Goal: Information Seeking & Learning: Compare options

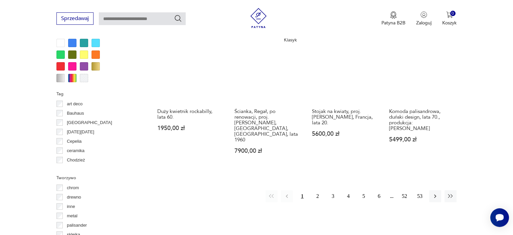
scroll to position [670, 0]
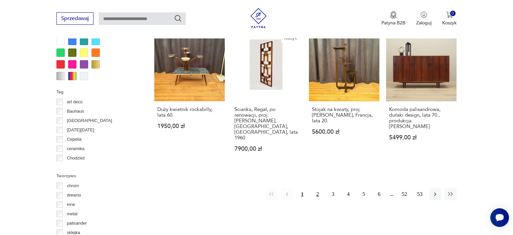
drag, startPoint x: 315, startPoint y: 187, endPoint x: 332, endPoint y: 236, distance: 52.1
click at [318, 188] on button "2" at bounding box center [318, 194] width 12 height 12
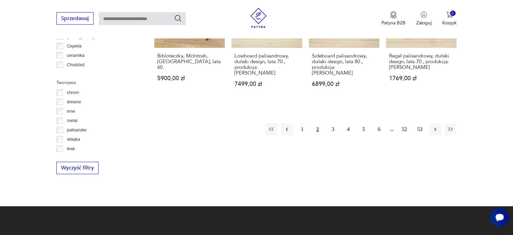
scroll to position [811, 0]
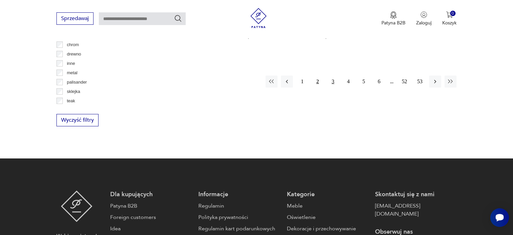
click at [332, 76] on button "3" at bounding box center [333, 82] width 12 height 12
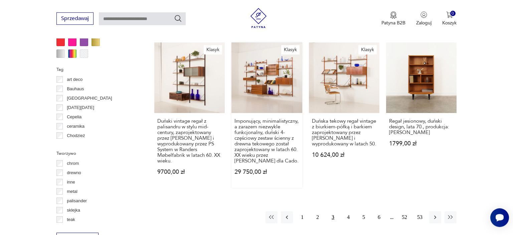
scroll to position [706, 0]
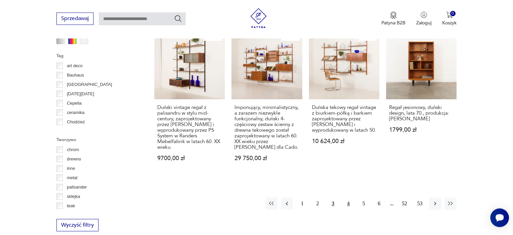
click at [348, 197] on button "4" at bounding box center [349, 203] width 12 height 12
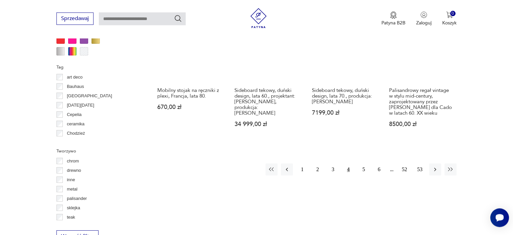
scroll to position [742, 0]
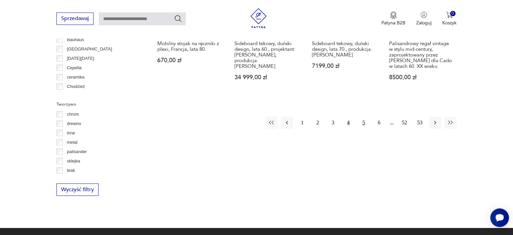
click at [363, 119] on button "5" at bounding box center [364, 123] width 12 height 12
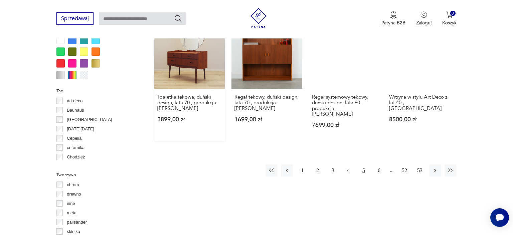
scroll to position [742, 0]
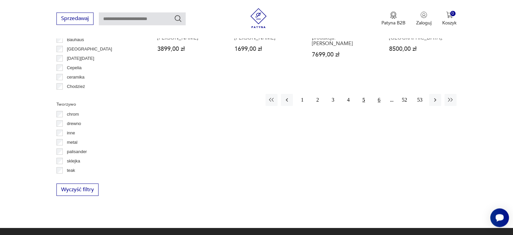
click at [378, 94] on button "6" at bounding box center [379, 100] width 12 height 12
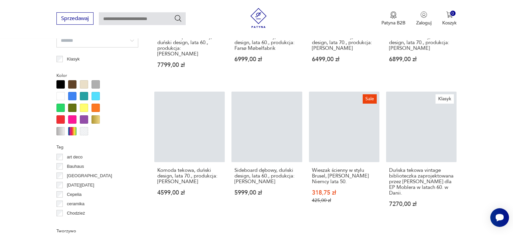
scroll to position [636, 0]
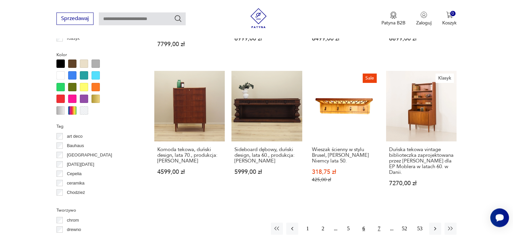
click at [379, 223] on button "7" at bounding box center [379, 229] width 12 height 12
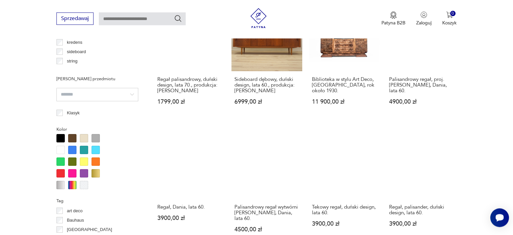
scroll to position [636, 0]
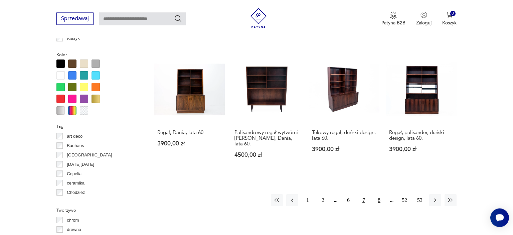
click at [378, 197] on button "8" at bounding box center [379, 200] width 12 height 12
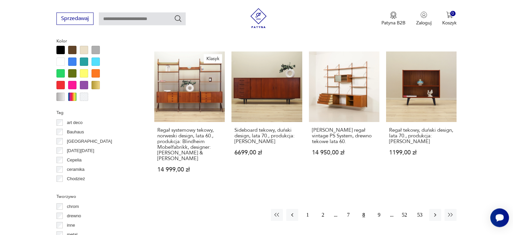
scroll to position [636, 0]
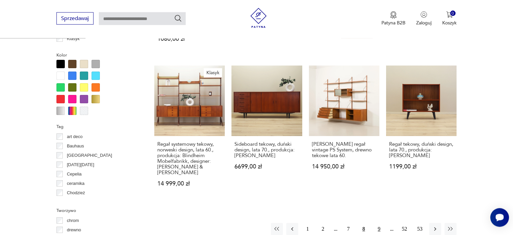
click at [380, 223] on button "9" at bounding box center [379, 229] width 12 height 12
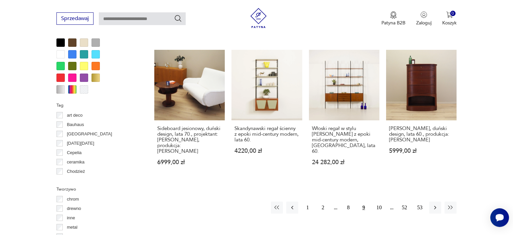
scroll to position [671, 0]
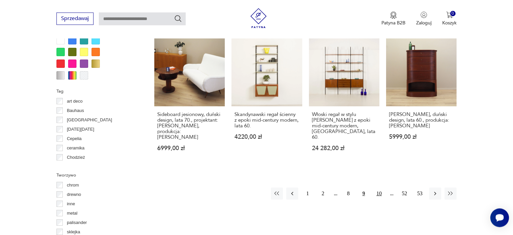
click at [381, 187] on button "10" at bounding box center [379, 193] width 12 height 12
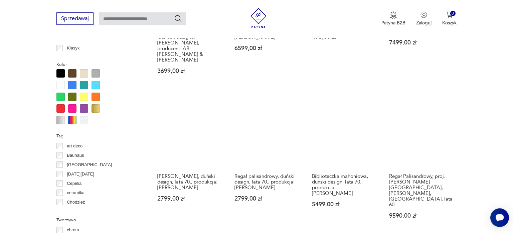
scroll to position [636, 0]
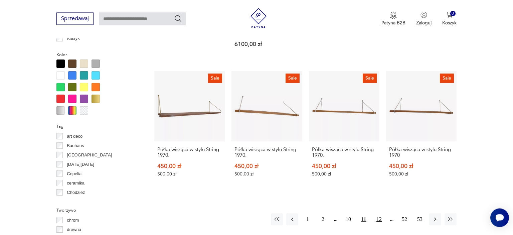
click at [381, 213] on button "12" at bounding box center [379, 219] width 12 height 12
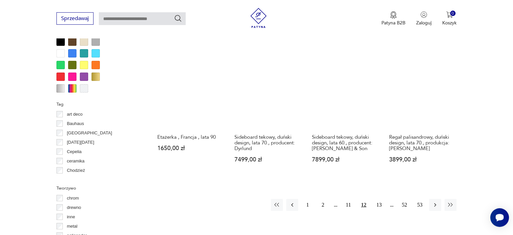
scroll to position [671, 0]
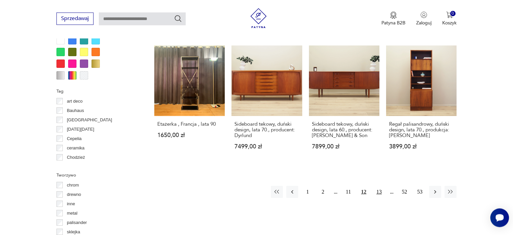
click at [382, 186] on button "13" at bounding box center [379, 192] width 12 height 12
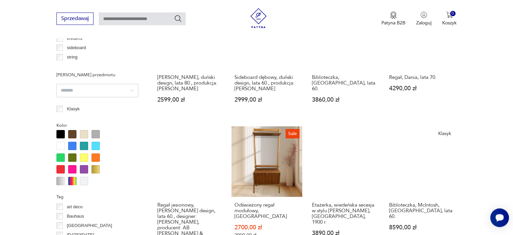
scroll to position [636, 0]
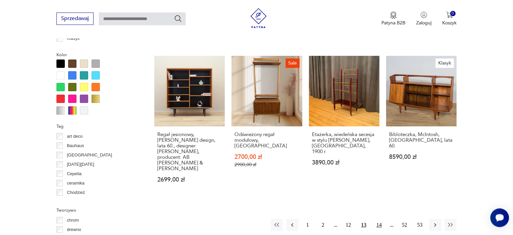
click at [378, 219] on button "14" at bounding box center [379, 225] width 12 height 12
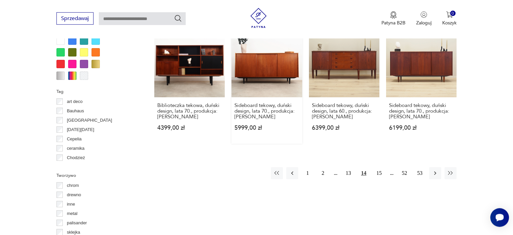
scroll to position [671, 0]
click at [378, 172] on button "15" at bounding box center [379, 173] width 12 height 12
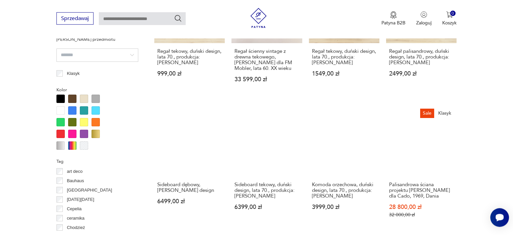
scroll to position [636, 0]
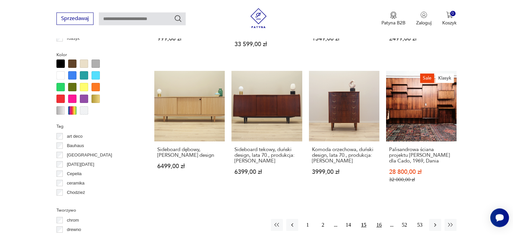
drag, startPoint x: 381, startPoint y: 215, endPoint x: 379, endPoint y: 209, distance: 6.0
click at [381, 219] on button "16" at bounding box center [379, 225] width 12 height 12
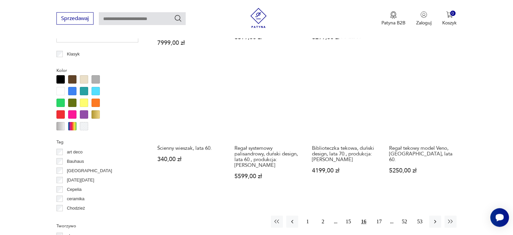
scroll to position [636, 0]
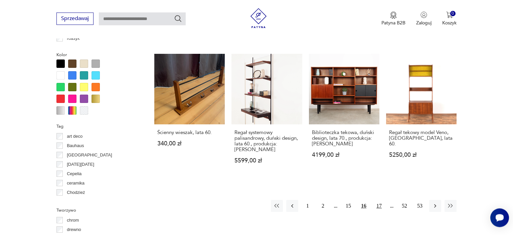
click at [382, 200] on button "17" at bounding box center [379, 206] width 12 height 12
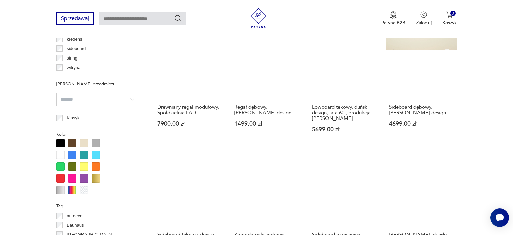
scroll to position [636, 0]
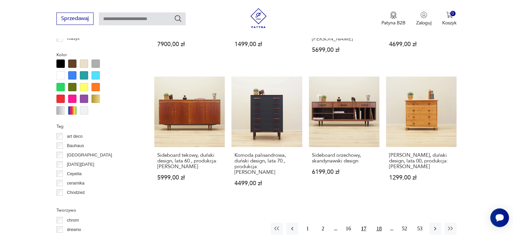
click at [380, 223] on button "18" at bounding box center [379, 229] width 12 height 12
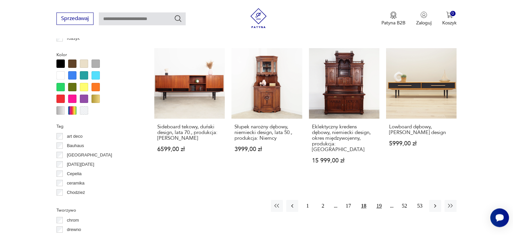
click at [382, 200] on button "19" at bounding box center [379, 206] width 12 height 12
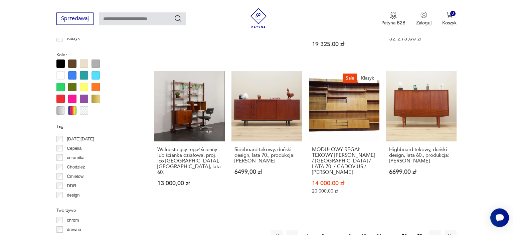
scroll to position [51, 0]
click at [379, 230] on button "20" at bounding box center [379, 236] width 12 height 12
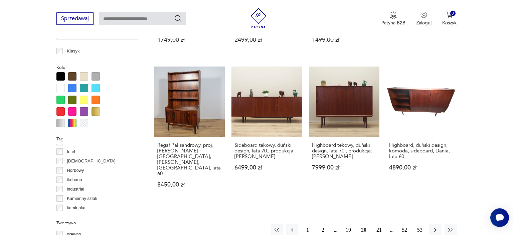
scroll to position [636, 0]
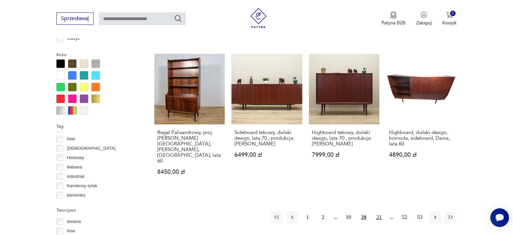
click at [383, 211] on button "21" at bounding box center [379, 217] width 12 height 12
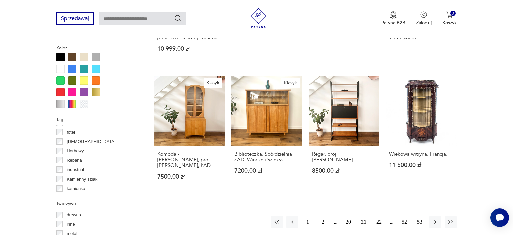
scroll to position [671, 0]
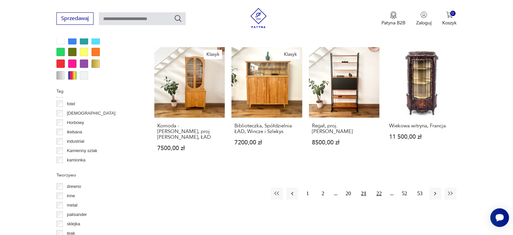
click at [383, 187] on button "22" at bounding box center [379, 193] width 12 height 12
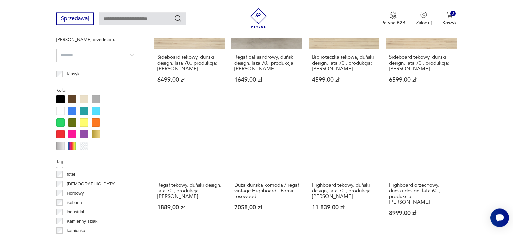
scroll to position [636, 0]
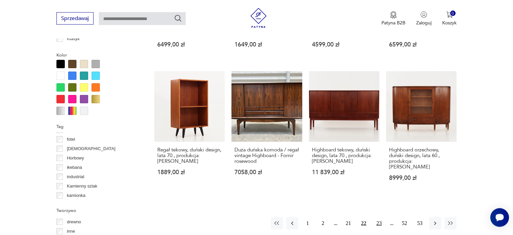
click at [380, 217] on button "23" at bounding box center [379, 223] width 12 height 12
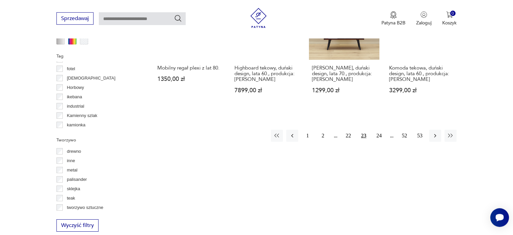
scroll to position [706, 0]
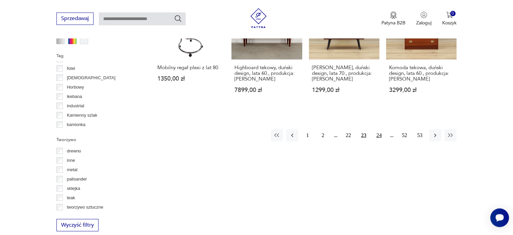
click at [378, 129] on button "24" at bounding box center [379, 135] width 12 height 12
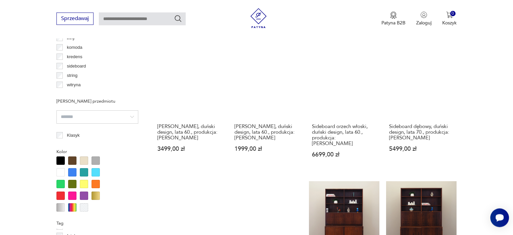
scroll to position [636, 0]
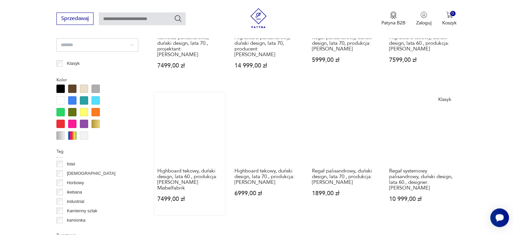
scroll to position [671, 0]
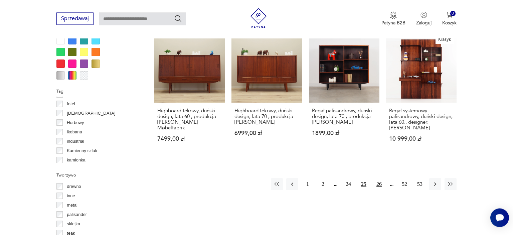
click at [379, 178] on button "26" at bounding box center [379, 184] width 12 height 12
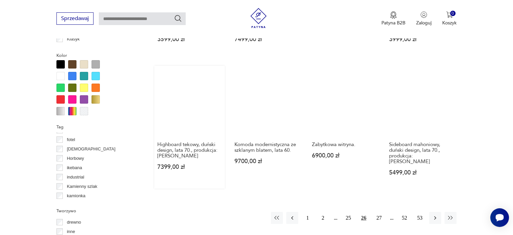
scroll to position [636, 0]
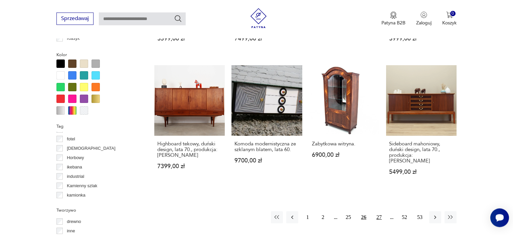
click at [378, 211] on button "27" at bounding box center [379, 217] width 12 height 12
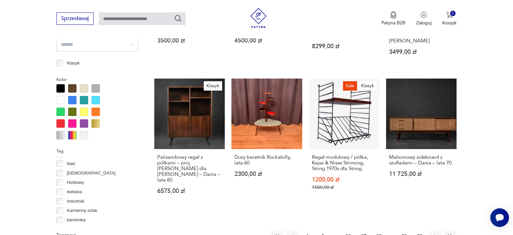
scroll to position [600, 0]
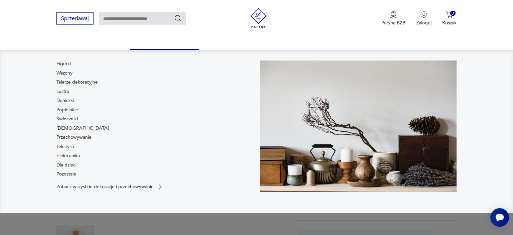
scroll to position [71, 0]
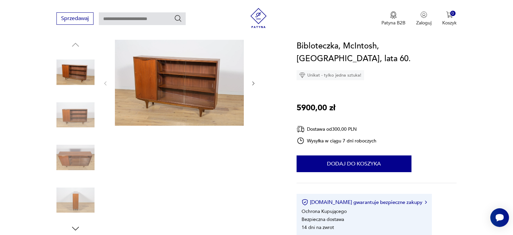
click at [81, 159] on img at bounding box center [75, 157] width 38 height 38
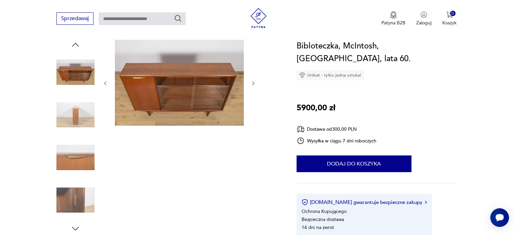
click at [67, 208] on img at bounding box center [75, 200] width 38 height 38
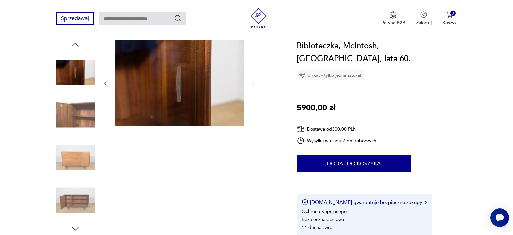
click at [70, 74] on img at bounding box center [75, 72] width 38 height 38
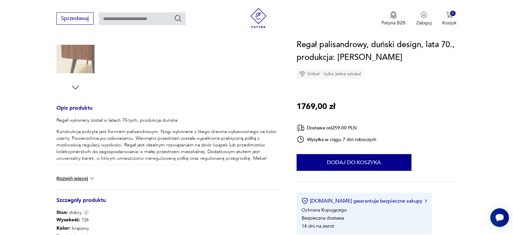
scroll to position [35, 0]
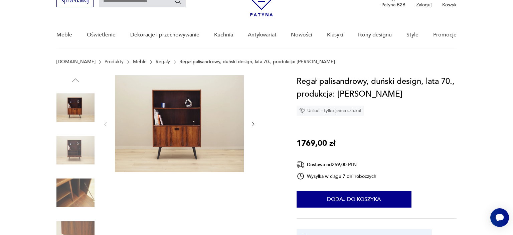
click at [250, 123] on div at bounding box center [180, 124] width 154 height 98
click at [252, 121] on icon "button" at bounding box center [254, 124] width 6 height 6
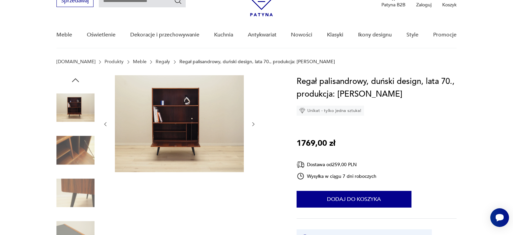
click at [253, 123] on icon "button" at bounding box center [254, 124] width 6 height 6
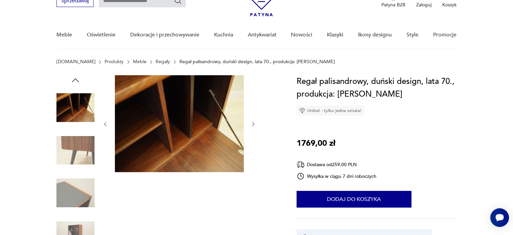
click at [71, 225] on img at bounding box center [75, 236] width 38 height 38
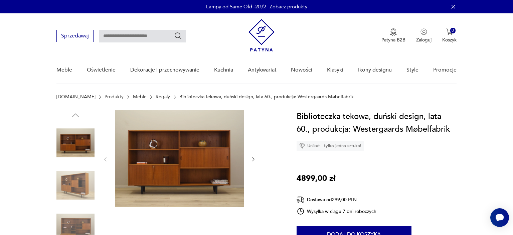
click at [186, 169] on img at bounding box center [179, 158] width 129 height 97
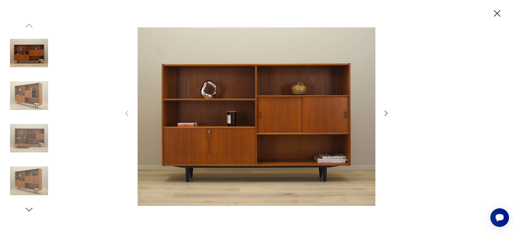
click at [384, 114] on icon "button" at bounding box center [386, 113] width 8 height 8
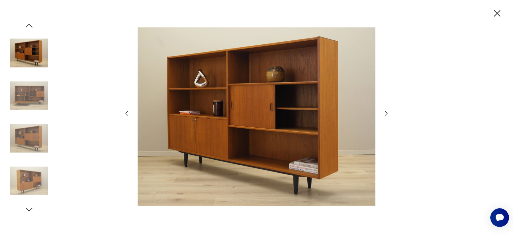
click at [384, 114] on icon "button" at bounding box center [386, 113] width 8 height 8
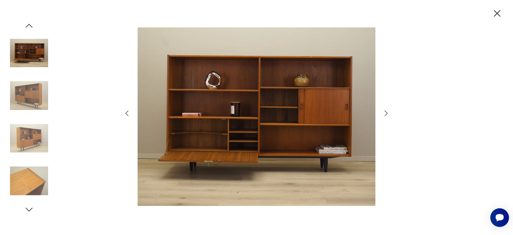
click at [384, 114] on icon "button" at bounding box center [386, 113] width 8 height 8
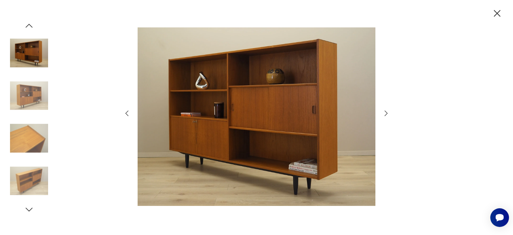
click at [384, 114] on icon "button" at bounding box center [386, 113] width 8 height 8
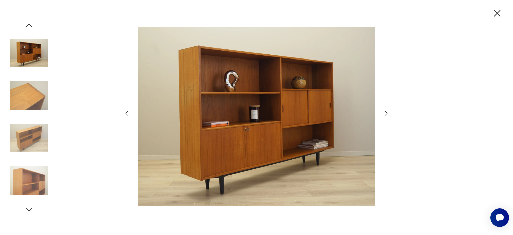
click at [384, 114] on icon "button" at bounding box center [386, 113] width 8 height 8
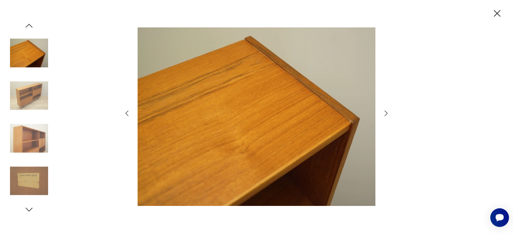
click at [384, 114] on icon "button" at bounding box center [386, 113] width 8 height 8
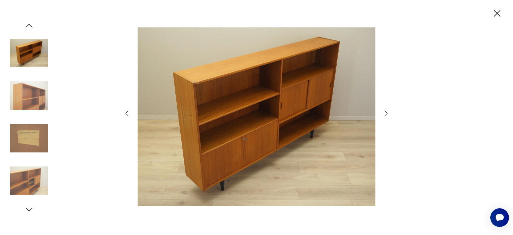
click at [384, 114] on icon "button" at bounding box center [386, 113] width 8 height 8
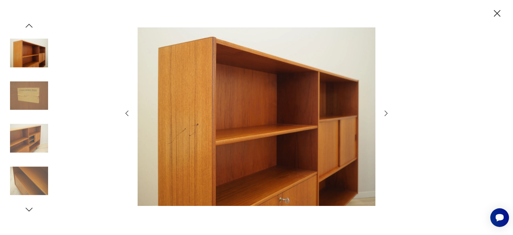
click at [384, 114] on icon "button" at bounding box center [386, 113] width 8 height 8
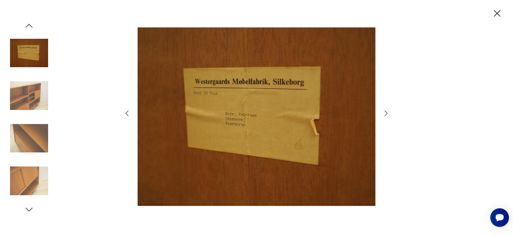
click at [384, 114] on icon "button" at bounding box center [386, 113] width 8 height 8
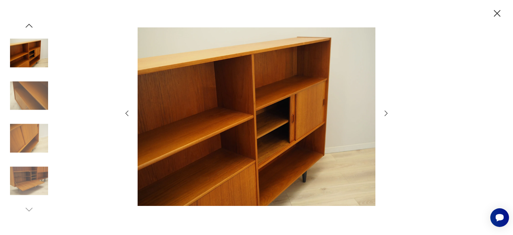
click at [384, 114] on icon "button" at bounding box center [386, 113] width 8 height 8
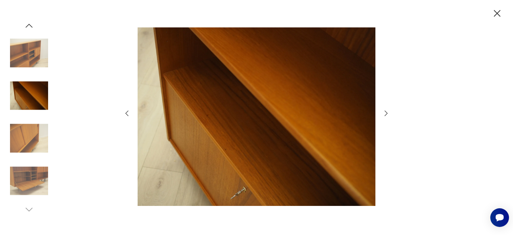
click at [384, 114] on icon "button" at bounding box center [386, 113] width 8 height 8
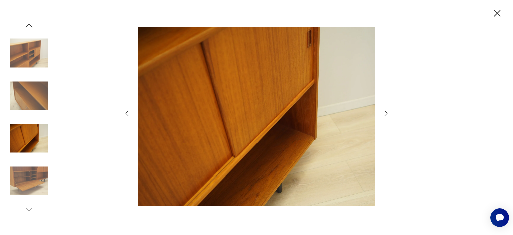
click at [384, 114] on icon "button" at bounding box center [386, 113] width 8 height 8
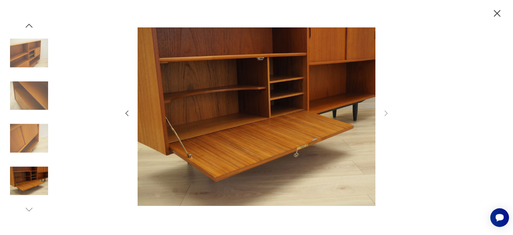
click at [498, 14] on icon "button" at bounding box center [497, 13] width 7 height 7
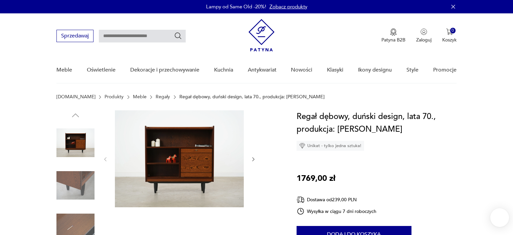
click at [252, 156] on button "button" at bounding box center [254, 159] width 6 height 7
click at [60, 209] on img at bounding box center [75, 228] width 38 height 38
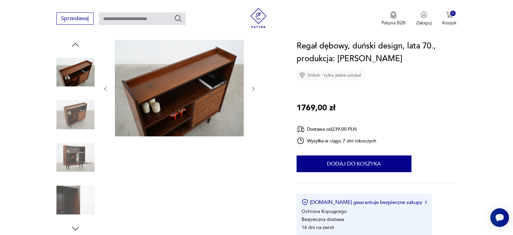
click at [77, 168] on img at bounding box center [75, 157] width 38 height 38
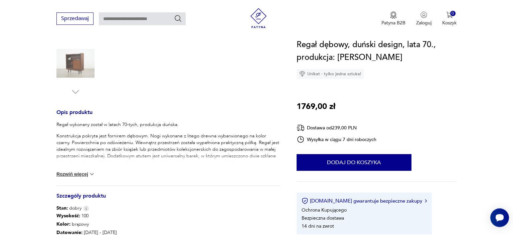
scroll to position [35, 0]
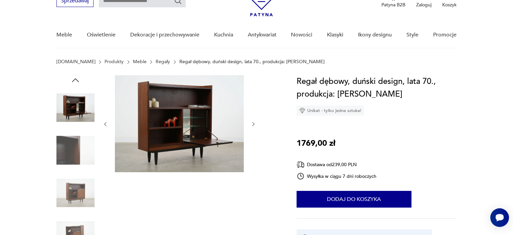
click at [67, 113] on img at bounding box center [75, 108] width 38 height 38
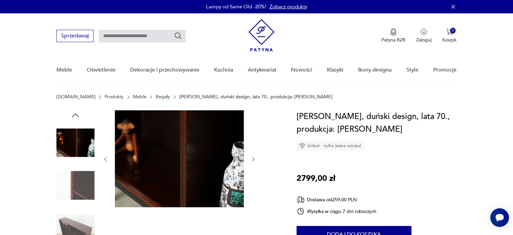
click at [253, 160] on icon "button" at bounding box center [254, 159] width 6 height 6
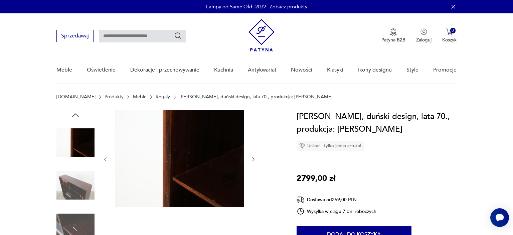
click at [253, 160] on icon "button" at bounding box center [254, 159] width 6 height 6
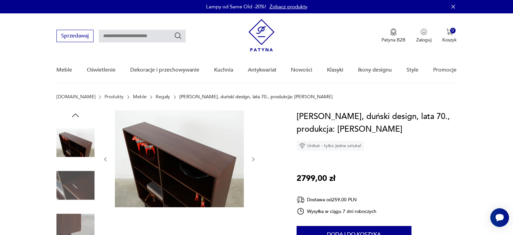
click at [253, 160] on icon "button" at bounding box center [254, 159] width 6 height 6
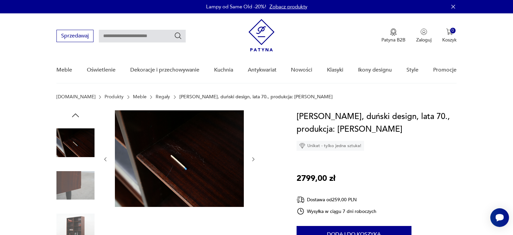
click at [253, 160] on icon "button" at bounding box center [254, 159] width 6 height 6
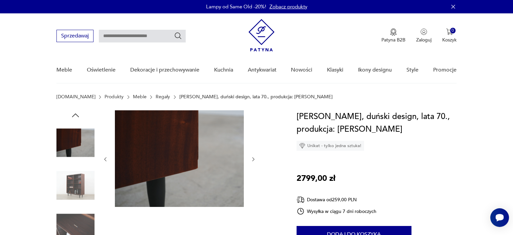
click at [253, 160] on icon "button" at bounding box center [254, 159] width 6 height 6
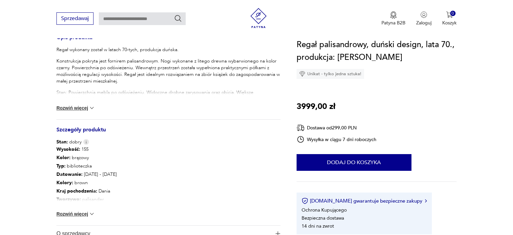
click at [79, 213] on button "Rozwiń więcej" at bounding box center [75, 214] width 39 height 7
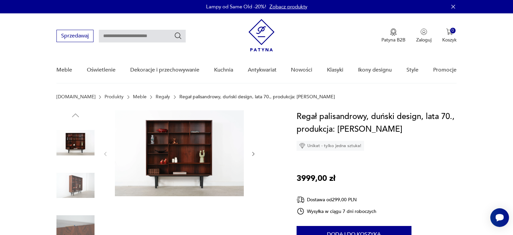
click at [186, 149] on img at bounding box center [179, 153] width 129 height 86
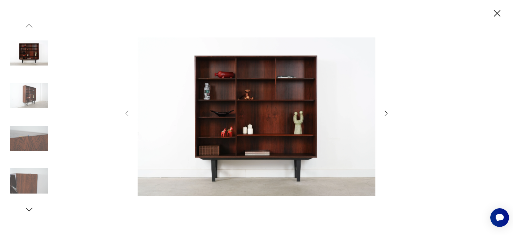
click at [234, 97] on img at bounding box center [257, 117] width 238 height 188
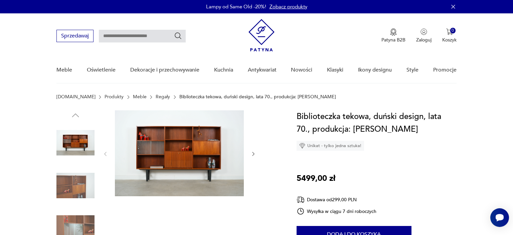
click at [252, 154] on icon "button" at bounding box center [254, 154] width 6 height 6
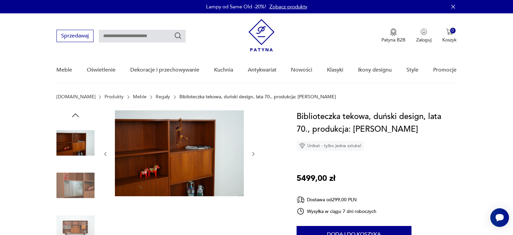
click at [252, 154] on icon "button" at bounding box center [254, 154] width 6 height 6
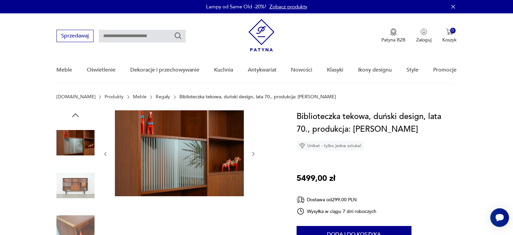
click at [252, 154] on icon "button" at bounding box center [254, 154] width 6 height 6
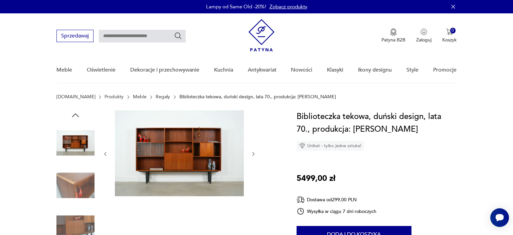
click at [204, 147] on img at bounding box center [179, 153] width 129 height 86
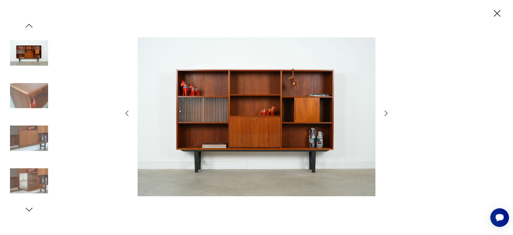
click at [384, 114] on icon "button" at bounding box center [386, 113] width 8 height 8
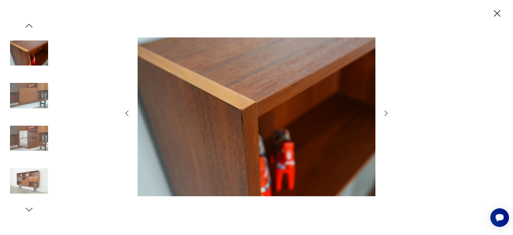
click at [384, 114] on icon "button" at bounding box center [386, 113] width 8 height 8
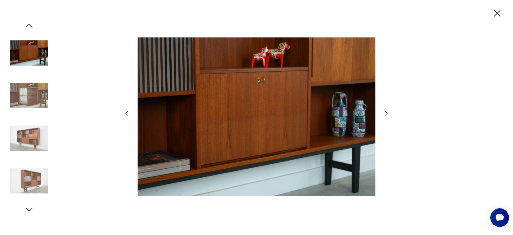
click at [384, 114] on icon "button" at bounding box center [386, 113] width 8 height 8
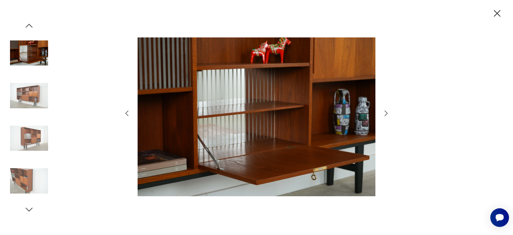
click at [384, 114] on icon "button" at bounding box center [386, 113] width 8 height 8
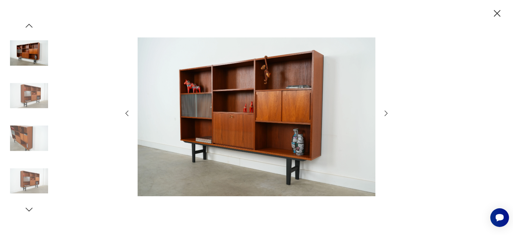
click at [384, 114] on icon "button" at bounding box center [386, 113] width 8 height 8
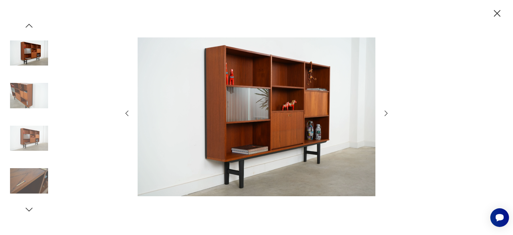
click at [384, 114] on icon "button" at bounding box center [386, 113] width 8 height 8
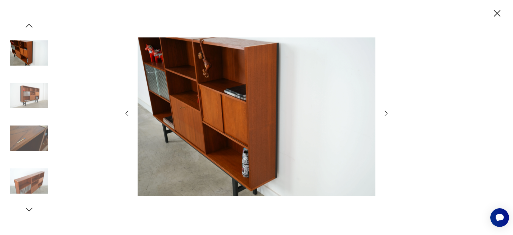
click at [384, 114] on icon "button" at bounding box center [386, 113] width 8 height 8
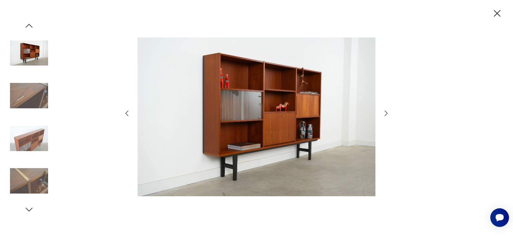
click at [384, 114] on icon "button" at bounding box center [386, 113] width 8 height 8
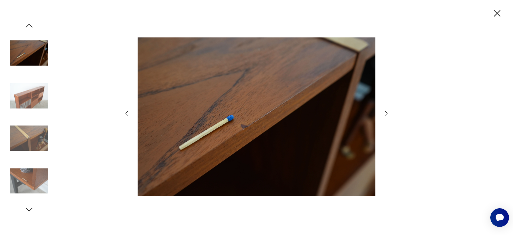
click at [384, 114] on icon "button" at bounding box center [386, 113] width 8 height 8
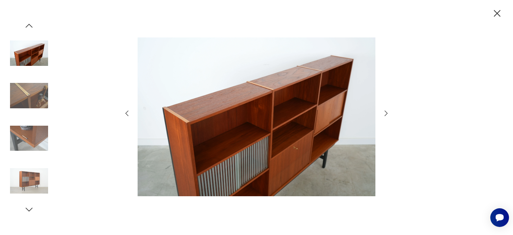
click at [384, 114] on icon "button" at bounding box center [386, 113] width 8 height 8
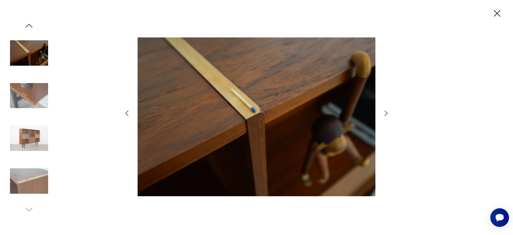
click at [384, 114] on icon "button" at bounding box center [386, 113] width 8 height 8
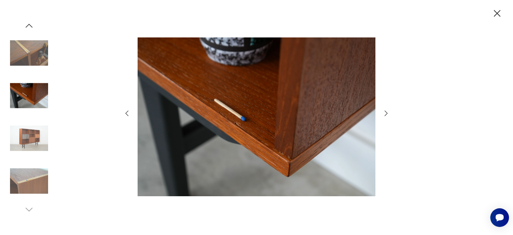
click at [384, 114] on icon "button" at bounding box center [386, 113] width 8 height 8
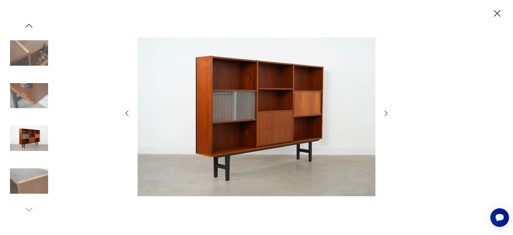
click at [384, 114] on icon "button" at bounding box center [386, 113] width 8 height 8
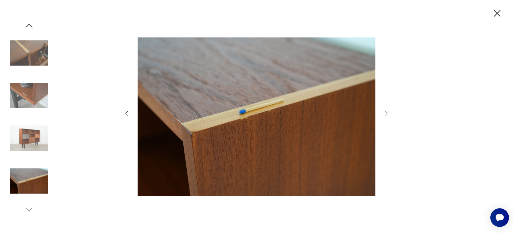
click at [501, 15] on icon "button" at bounding box center [498, 14] width 12 height 12
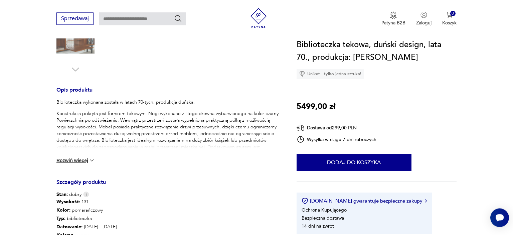
scroll to position [317, 0]
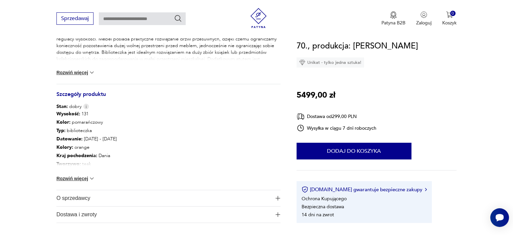
click at [93, 178] on img at bounding box center [92, 178] width 7 height 7
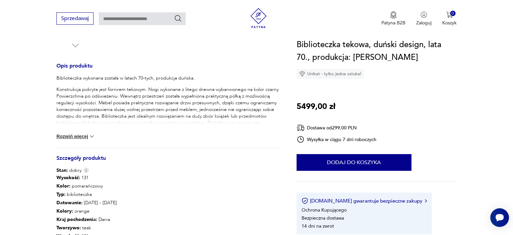
scroll to position [247, 0]
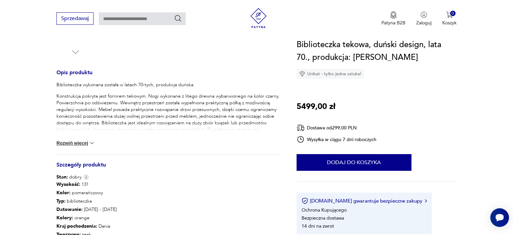
click at [92, 144] on img at bounding box center [92, 143] width 7 height 7
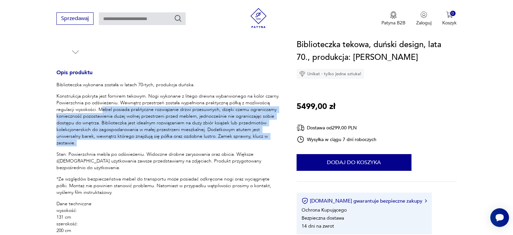
drag, startPoint x: 104, startPoint y: 111, endPoint x: 218, endPoint y: 147, distance: 120.3
click at [218, 147] on div "Biblioteczka wykonana została w latach 70-tych, produkcja duńska. Konstrukcja p…" at bounding box center [168, 174] width 224 height 184
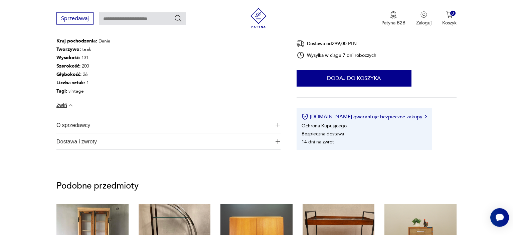
scroll to position [564, 0]
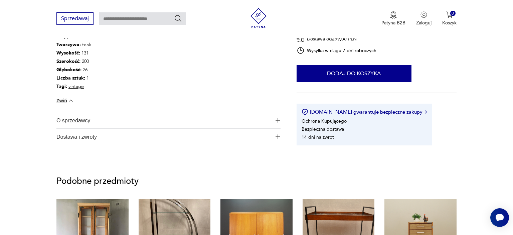
click at [147, 122] on span "O sprzedawcy" at bounding box center [163, 120] width 215 height 16
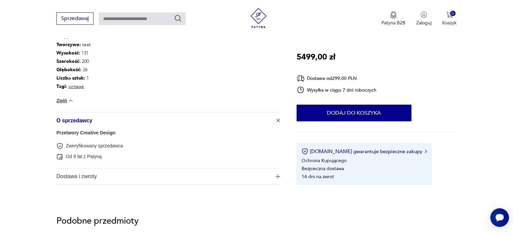
click at [128, 176] on span "Dostawa i zwroty" at bounding box center [163, 176] width 215 height 16
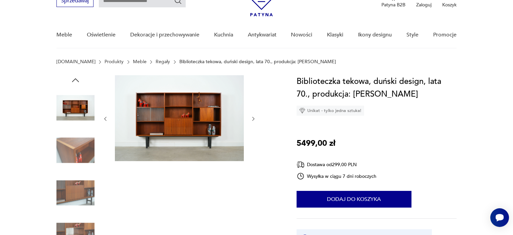
scroll to position [0, 0]
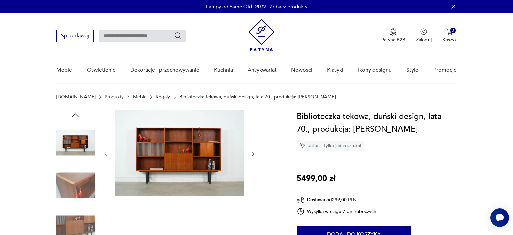
click at [173, 138] on img at bounding box center [179, 153] width 129 height 86
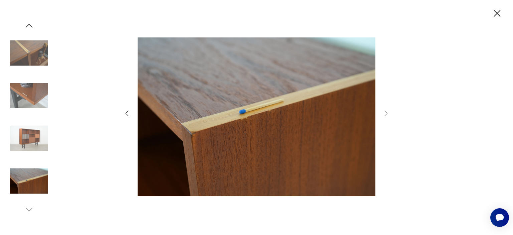
click at [130, 112] on icon "button" at bounding box center [127, 113] width 8 height 8
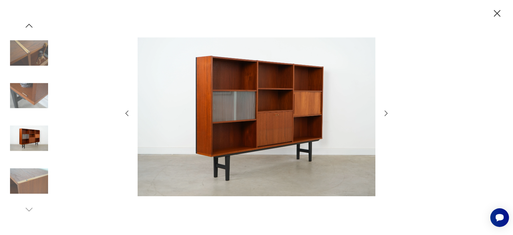
click at [130, 112] on icon "button" at bounding box center [127, 113] width 8 height 8
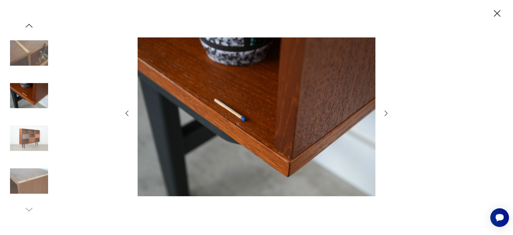
click at [130, 112] on icon "button" at bounding box center [127, 113] width 8 height 8
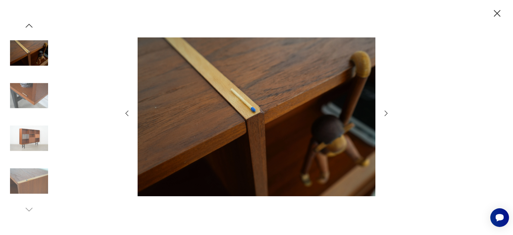
click at [130, 112] on icon "button" at bounding box center [127, 113] width 8 height 8
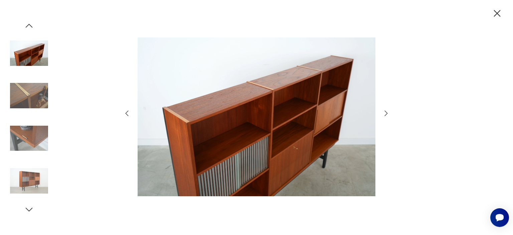
click at [18, 49] on img at bounding box center [29, 53] width 38 height 38
click at [29, 139] on img at bounding box center [29, 138] width 38 height 38
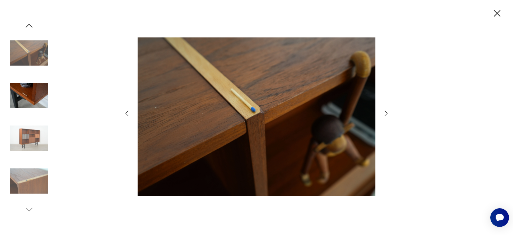
click at [29, 139] on img at bounding box center [29, 138] width 38 height 38
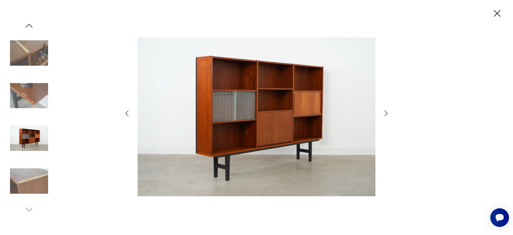
click at [18, 180] on img at bounding box center [29, 181] width 38 height 38
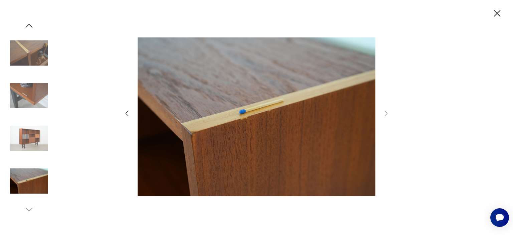
click at [43, 78] on img at bounding box center [29, 96] width 38 height 38
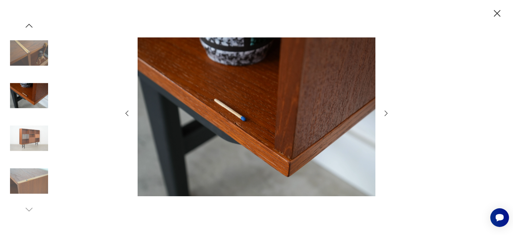
click at [37, 60] on img at bounding box center [29, 53] width 38 height 38
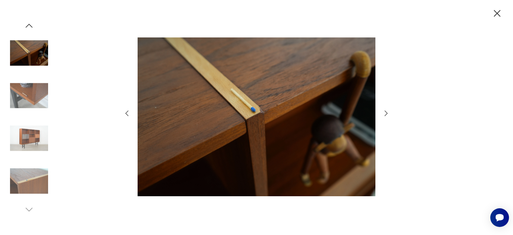
click at [33, 130] on img at bounding box center [29, 138] width 38 height 38
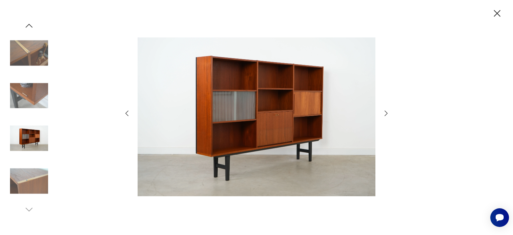
click at [36, 69] on img at bounding box center [29, 53] width 38 height 38
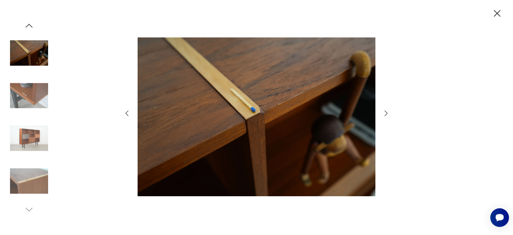
click at [32, 44] on img at bounding box center [29, 53] width 38 height 38
click at [30, 178] on img at bounding box center [29, 181] width 38 height 38
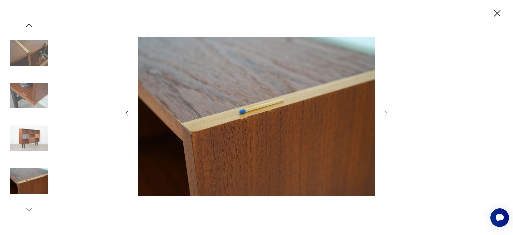
click at [29, 132] on img at bounding box center [29, 138] width 38 height 38
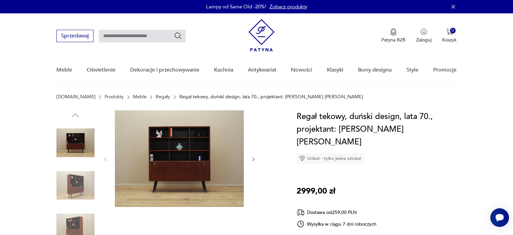
click at [66, 209] on img at bounding box center [75, 228] width 38 height 38
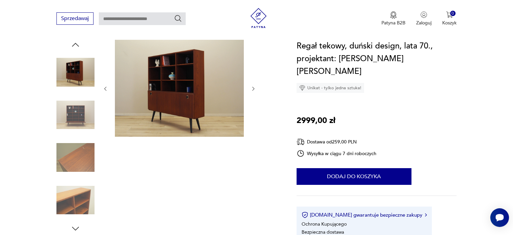
click at [79, 135] on div at bounding box center [75, 51] width 38 height 167
click at [79, 201] on img at bounding box center [75, 200] width 38 height 38
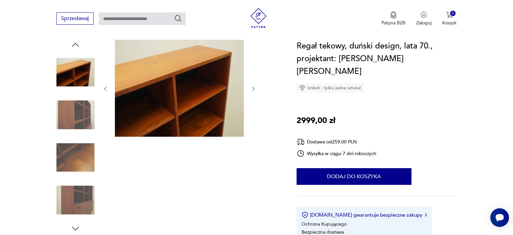
click at [69, 71] on img at bounding box center [75, 72] width 38 height 38
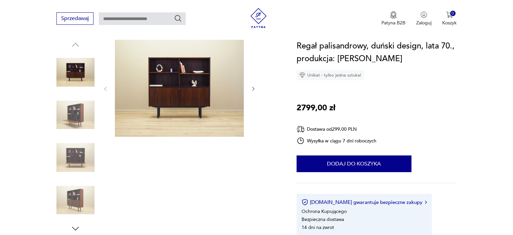
click at [253, 88] on icon "button" at bounding box center [254, 89] width 6 height 6
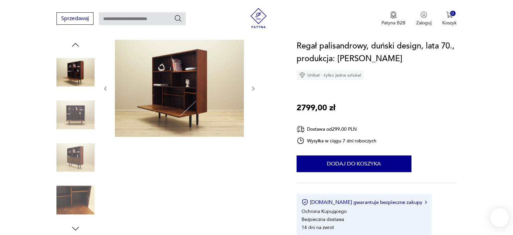
click at [255, 87] on icon "button" at bounding box center [254, 89] width 6 height 6
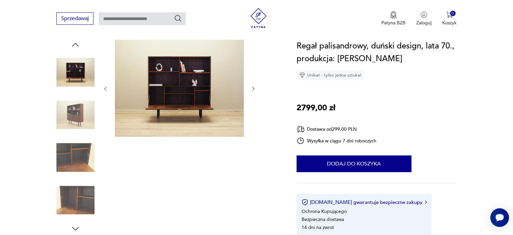
click at [255, 87] on icon "button" at bounding box center [254, 89] width 6 height 6
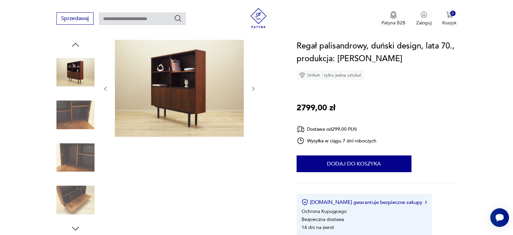
click at [255, 87] on icon "button" at bounding box center [254, 89] width 6 height 6
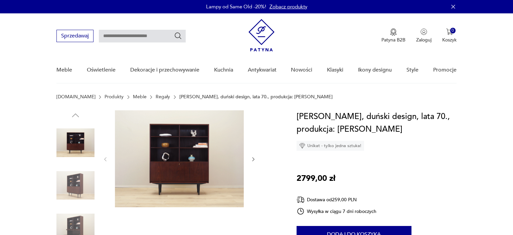
click at [253, 157] on icon "button" at bounding box center [254, 159] width 6 height 6
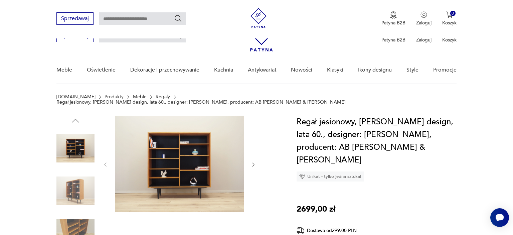
scroll to position [35, 0]
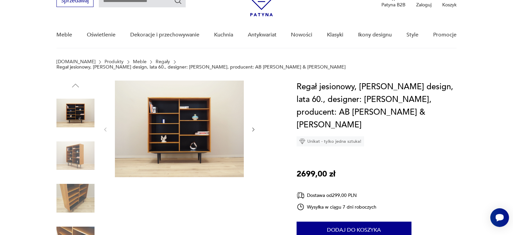
click at [252, 127] on icon "button" at bounding box center [254, 130] width 6 height 6
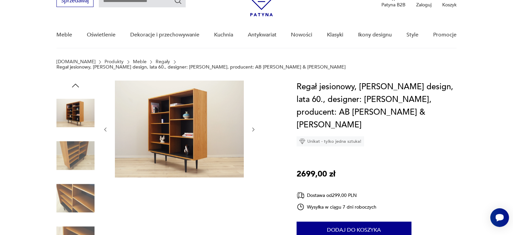
click at [252, 127] on icon "button" at bounding box center [254, 130] width 6 height 6
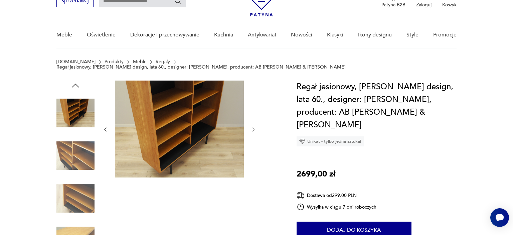
click at [252, 127] on icon "button" at bounding box center [254, 130] width 6 height 6
click at [73, 143] on img at bounding box center [75, 156] width 38 height 38
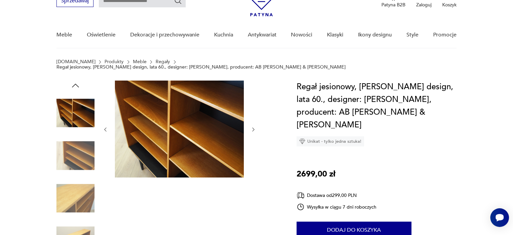
click at [72, 88] on div at bounding box center [75, 178] width 38 height 194
click at [67, 191] on img at bounding box center [75, 198] width 38 height 38
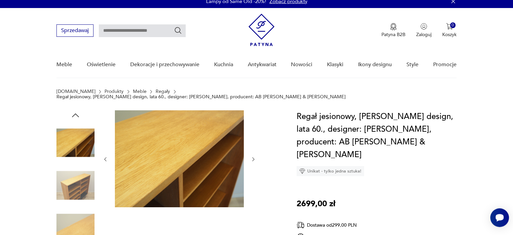
scroll to position [0, 0]
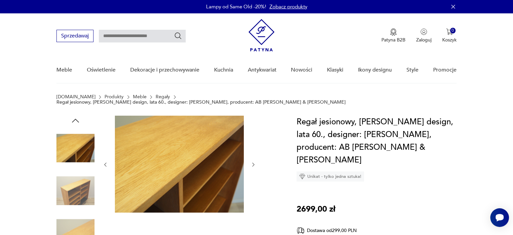
click at [104, 162] on icon "button" at bounding box center [106, 165] width 6 height 6
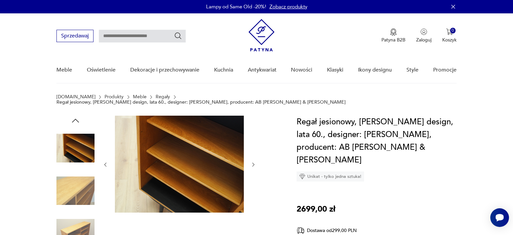
click at [104, 162] on icon "button" at bounding box center [106, 165] width 6 height 6
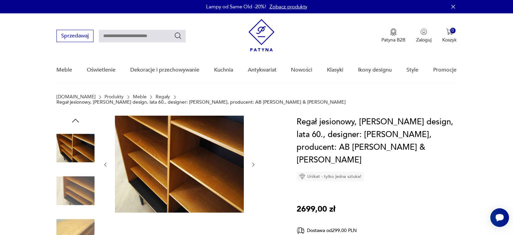
click at [104, 162] on icon "button" at bounding box center [106, 165] width 6 height 6
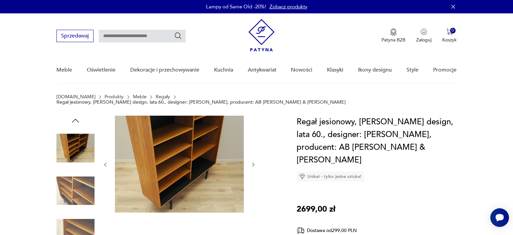
click at [104, 162] on icon "button" at bounding box center [106, 165] width 6 height 6
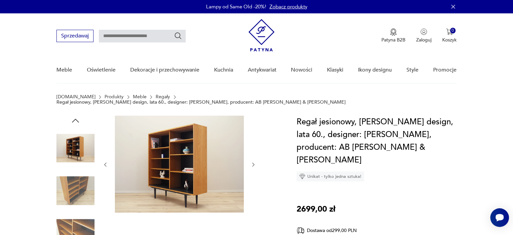
click at [169, 141] on img at bounding box center [179, 164] width 129 height 97
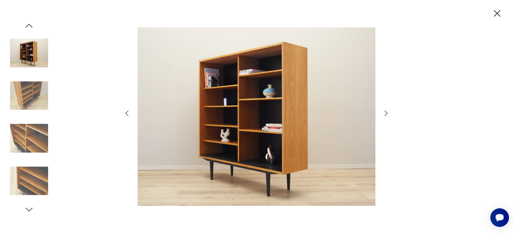
click at [386, 114] on icon "button" at bounding box center [386, 113] width 8 height 8
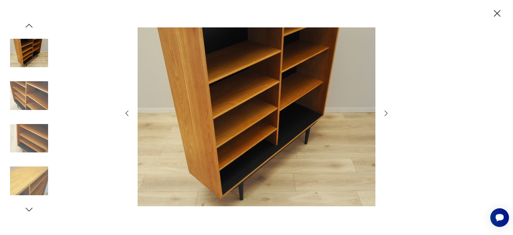
click at [385, 114] on icon "button" at bounding box center [386, 113] width 8 height 8
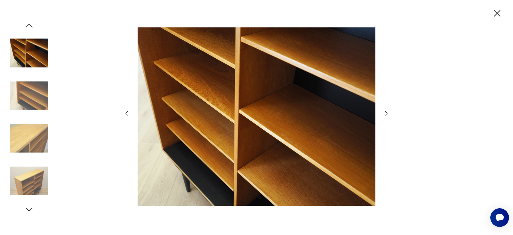
click at [385, 114] on icon "button" at bounding box center [386, 113] width 8 height 8
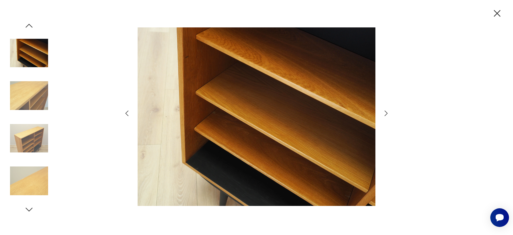
click at [385, 114] on icon "button" at bounding box center [386, 113] width 8 height 8
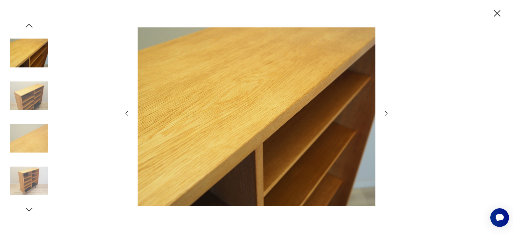
click at [385, 114] on icon "button" at bounding box center [386, 113] width 8 height 8
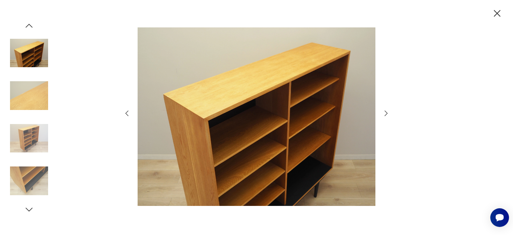
click at [385, 114] on icon "button" at bounding box center [386, 113] width 8 height 8
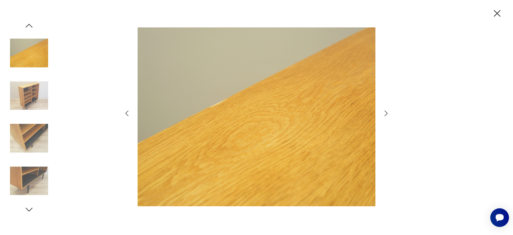
click at [385, 114] on icon "button" at bounding box center [386, 113] width 8 height 8
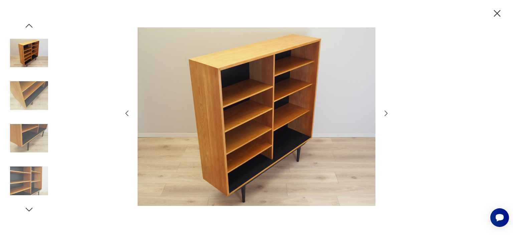
click at [497, 13] on icon "button" at bounding box center [497, 13] width 7 height 7
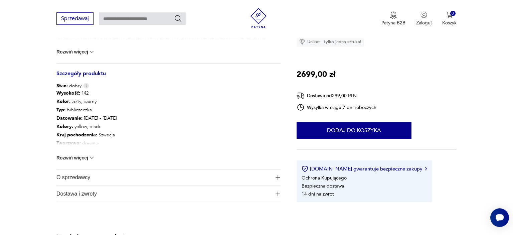
scroll to position [353, 0]
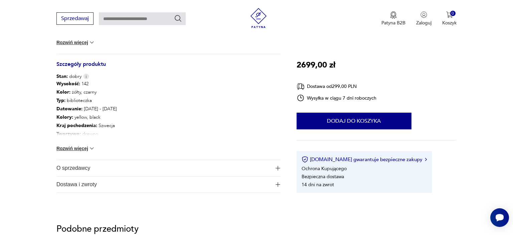
click at [95, 145] on img at bounding box center [92, 148] width 7 height 7
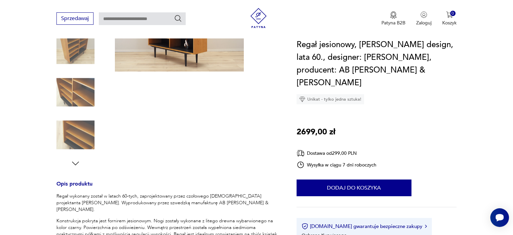
scroll to position [0, 0]
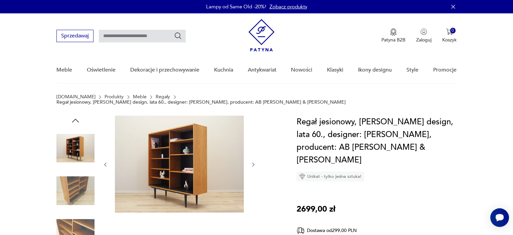
click at [70, 144] on img at bounding box center [75, 148] width 38 height 38
click at [71, 182] on img at bounding box center [75, 191] width 38 height 38
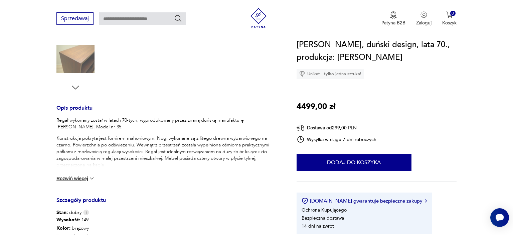
scroll to position [35, 0]
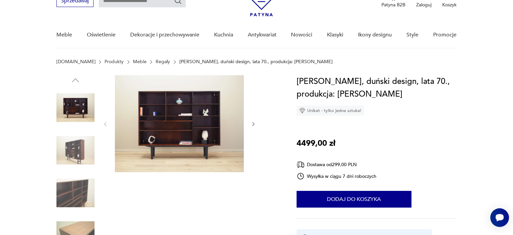
click at [253, 124] on icon "button" at bounding box center [254, 124] width 6 height 6
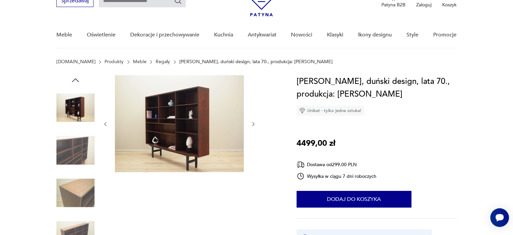
click at [253, 124] on icon "button" at bounding box center [254, 124] width 6 height 6
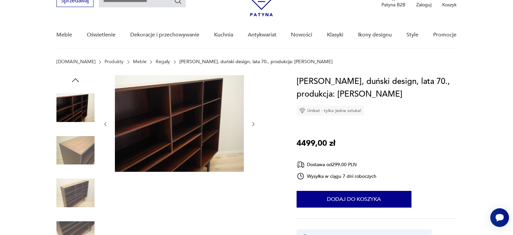
click at [253, 124] on icon "button" at bounding box center [254, 124] width 6 height 6
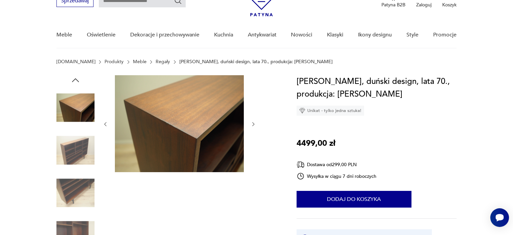
click at [253, 124] on icon "button" at bounding box center [254, 124] width 6 height 6
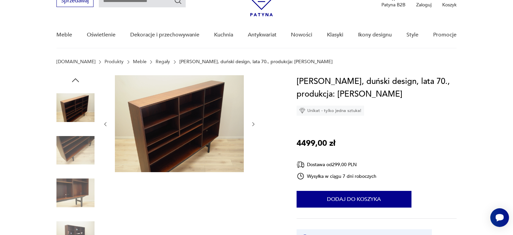
click at [253, 124] on icon "button" at bounding box center [254, 124] width 6 height 6
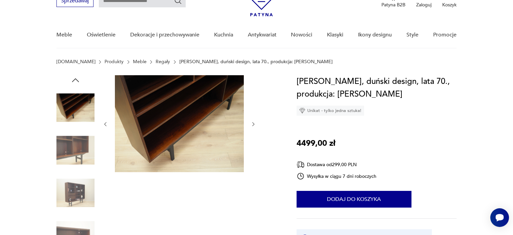
click at [75, 150] on img at bounding box center [75, 150] width 38 height 38
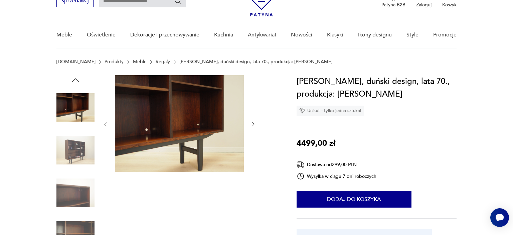
click at [250, 123] on div at bounding box center [180, 124] width 154 height 98
click at [252, 123] on icon "button" at bounding box center [254, 124] width 6 height 6
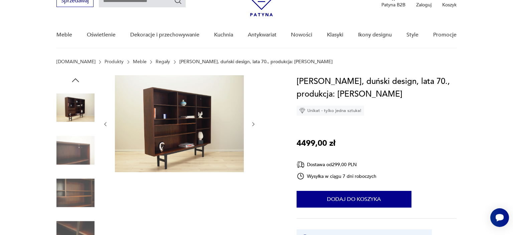
click at [252, 123] on icon "button" at bounding box center [254, 124] width 6 height 6
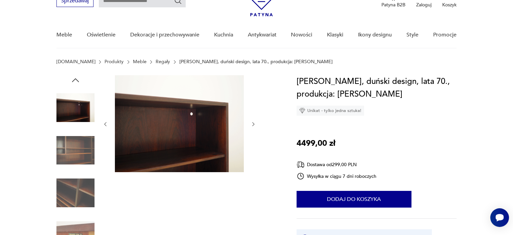
click at [252, 123] on icon "button" at bounding box center [254, 124] width 6 height 6
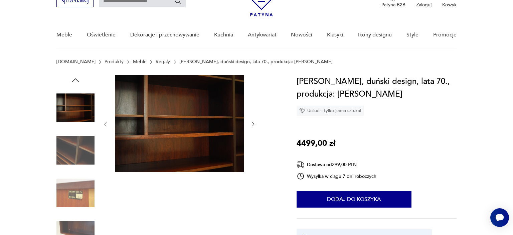
click at [252, 123] on icon "button" at bounding box center [254, 124] width 6 height 6
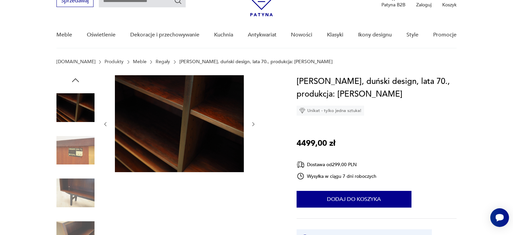
click at [252, 123] on icon "button" at bounding box center [254, 124] width 6 height 6
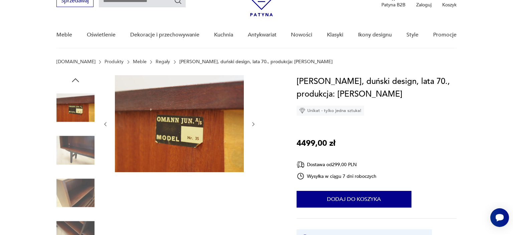
click at [252, 123] on icon "button" at bounding box center [254, 124] width 6 height 6
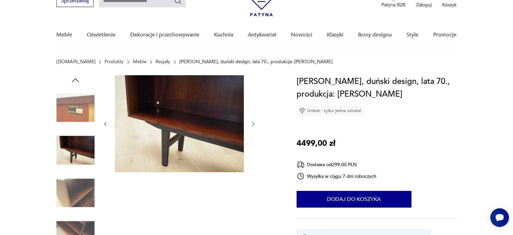
click at [252, 123] on icon "button" at bounding box center [254, 124] width 6 height 6
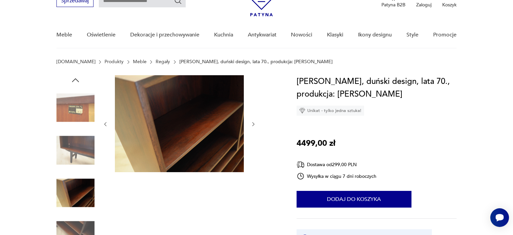
click at [252, 123] on icon "button" at bounding box center [254, 124] width 6 height 6
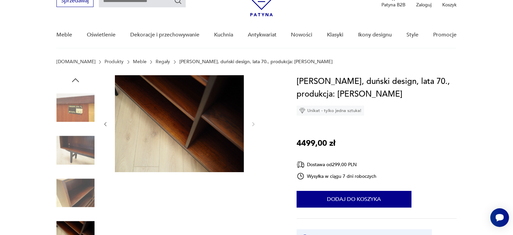
click at [72, 224] on img at bounding box center [75, 236] width 38 height 38
click at [76, 150] on img at bounding box center [75, 150] width 38 height 38
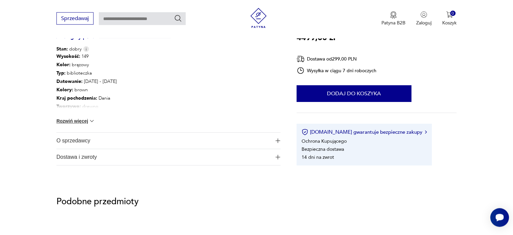
scroll to position [388, 0]
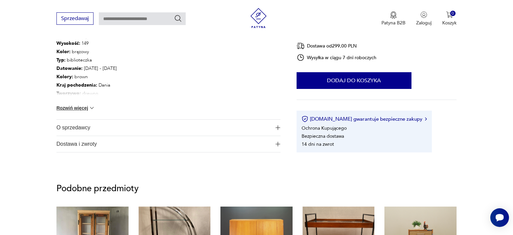
click at [89, 108] on button "Rozwiń więcej" at bounding box center [75, 108] width 39 height 7
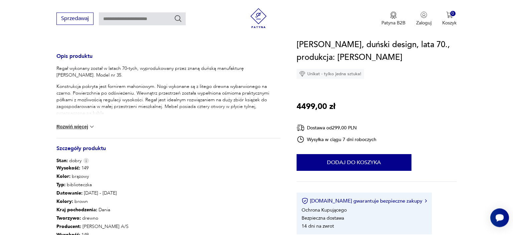
scroll to position [212, 0]
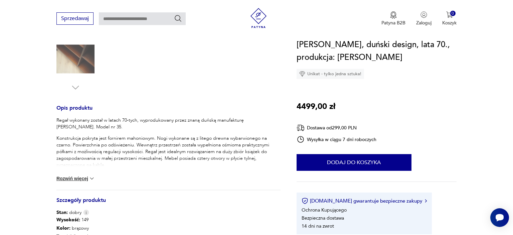
click at [92, 176] on img at bounding box center [92, 178] width 7 height 7
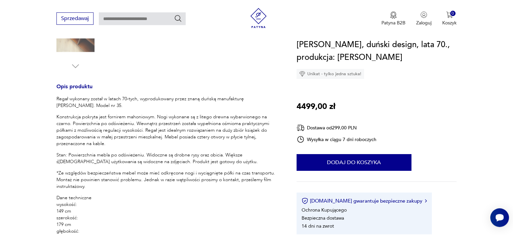
scroll to position [247, 0]
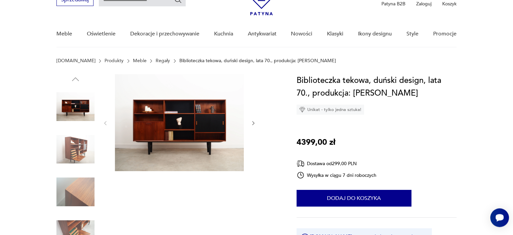
scroll to position [35, 0]
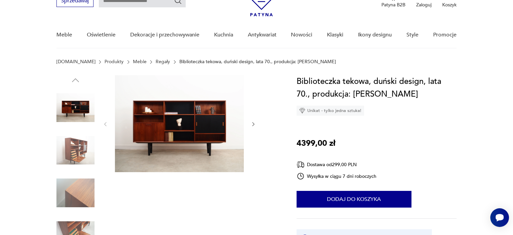
click at [255, 123] on icon "button" at bounding box center [254, 124] width 6 height 6
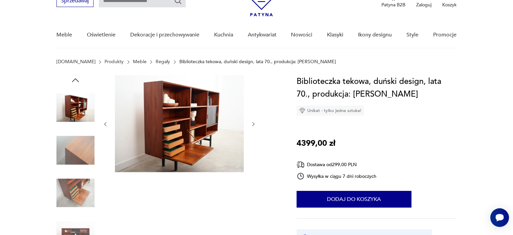
click at [253, 123] on icon "button" at bounding box center [254, 124] width 6 height 6
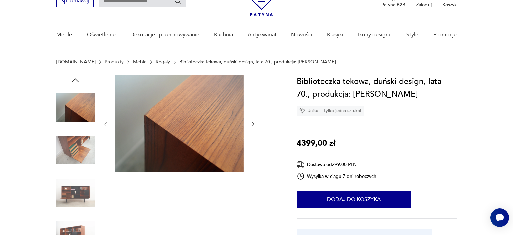
click at [253, 123] on icon "button" at bounding box center [254, 124] width 6 height 6
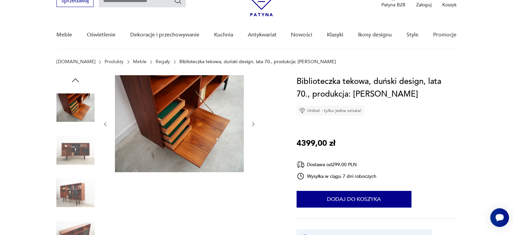
click at [253, 123] on icon "button" at bounding box center [254, 124] width 6 height 6
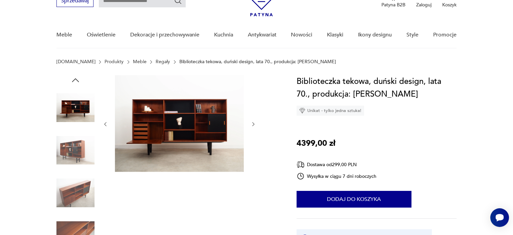
click at [253, 123] on icon "button" at bounding box center [254, 124] width 6 height 6
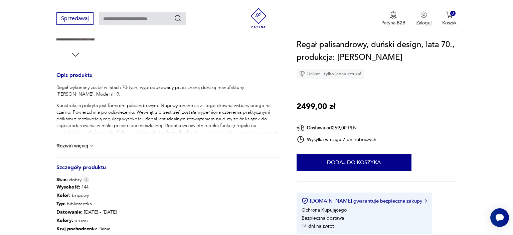
scroll to position [282, 0]
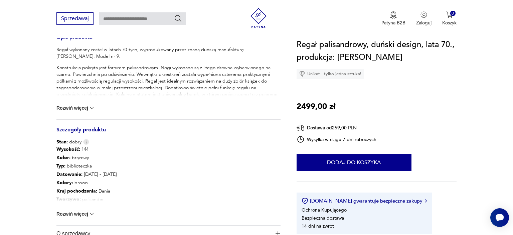
click at [94, 213] on img at bounding box center [92, 214] width 7 height 7
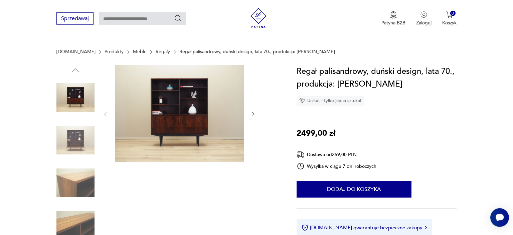
scroll to position [0, 0]
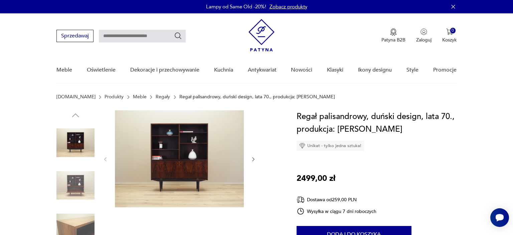
click at [205, 144] on img at bounding box center [179, 158] width 129 height 97
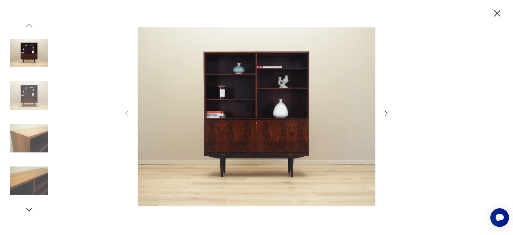
click at [387, 112] on icon "button" at bounding box center [386, 113] width 8 height 8
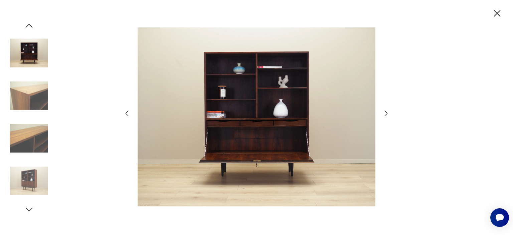
click at [387, 112] on icon "button" at bounding box center [386, 113] width 8 height 8
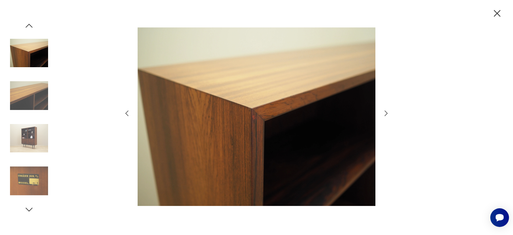
click at [125, 114] on icon "button" at bounding box center [127, 113] width 8 height 8
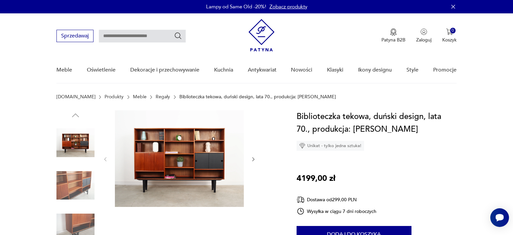
click at [250, 159] on div at bounding box center [180, 159] width 154 height 98
click at [254, 158] on icon "button" at bounding box center [254, 159] width 6 height 6
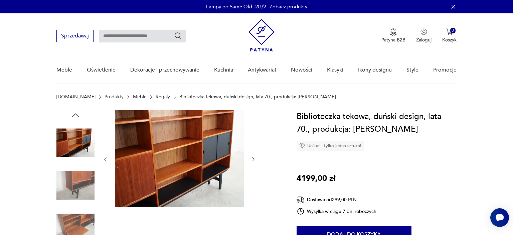
click at [254, 158] on icon "button" at bounding box center [254, 159] width 6 height 6
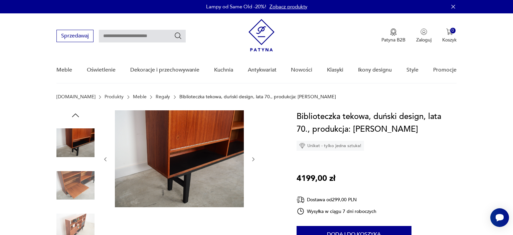
click at [254, 158] on icon "button" at bounding box center [254, 159] width 6 height 6
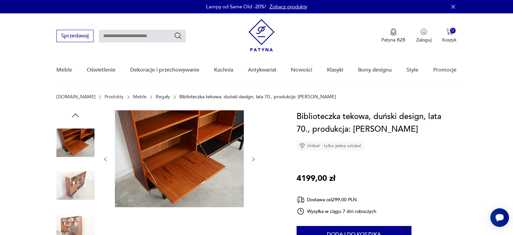
click at [254, 158] on icon "button" at bounding box center [254, 159] width 6 height 6
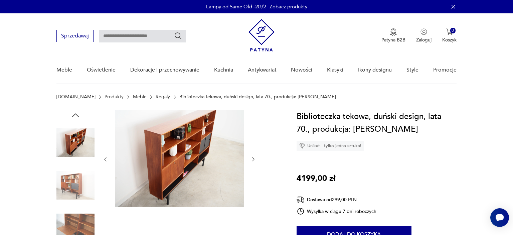
click at [254, 158] on icon "button" at bounding box center [254, 159] width 6 height 6
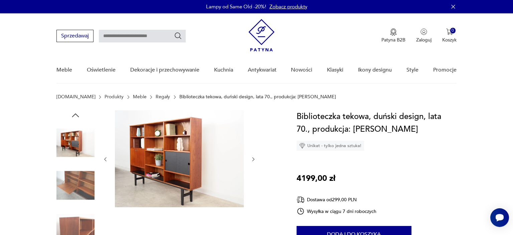
click at [254, 158] on icon "button" at bounding box center [254, 159] width 6 height 6
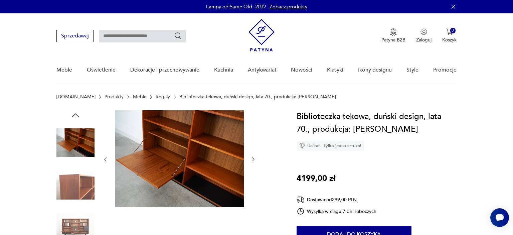
click at [254, 158] on icon "button" at bounding box center [254, 159] width 6 height 6
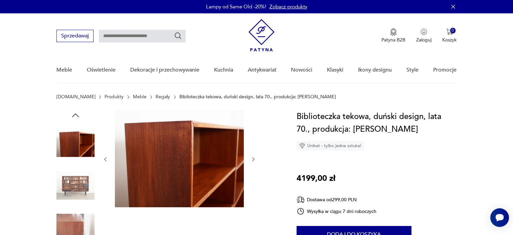
click at [254, 158] on icon "button" at bounding box center [254, 159] width 6 height 6
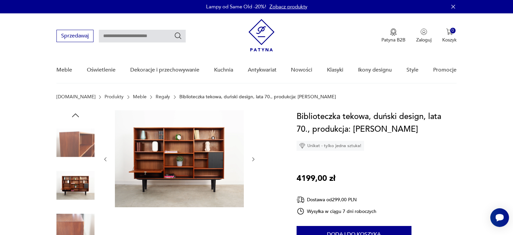
click at [254, 158] on icon "button" at bounding box center [254, 159] width 6 height 6
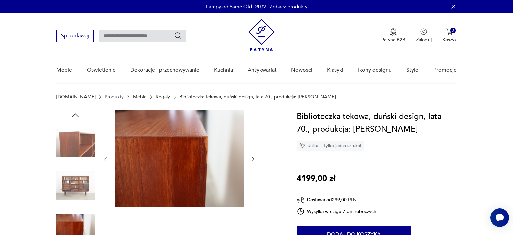
click at [254, 158] on icon "button" at bounding box center [254, 159] width 6 height 6
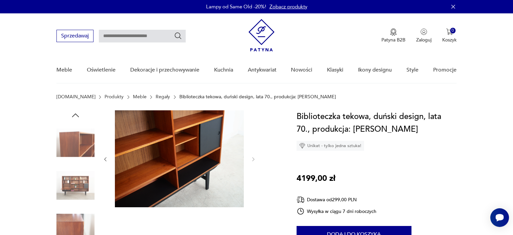
click at [107, 157] on icon "button" at bounding box center [106, 159] width 6 height 6
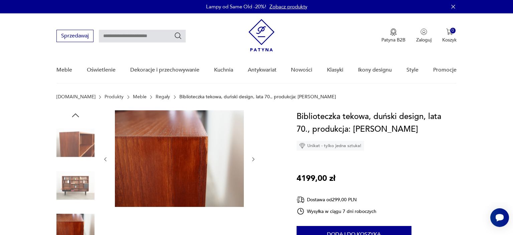
click at [106, 157] on icon "button" at bounding box center [106, 159] width 6 height 6
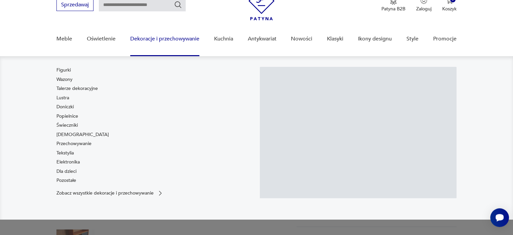
scroll to position [35, 0]
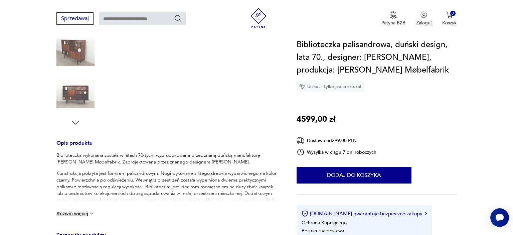
scroll to position [317, 0]
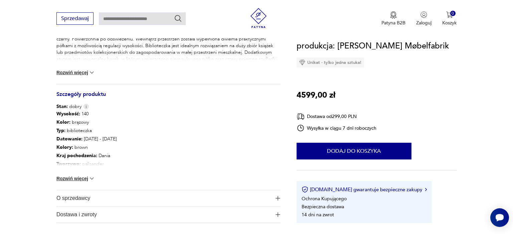
click at [93, 177] on img at bounding box center [92, 178] width 7 height 7
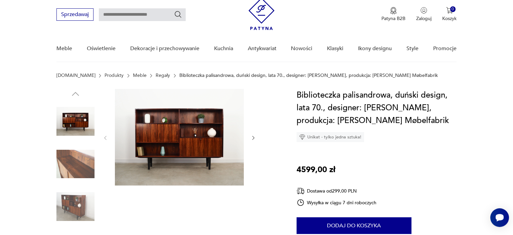
scroll to position [0, 0]
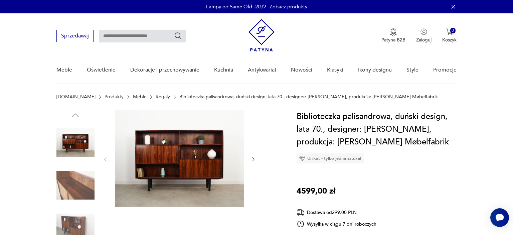
click at [188, 163] on img at bounding box center [179, 158] width 129 height 97
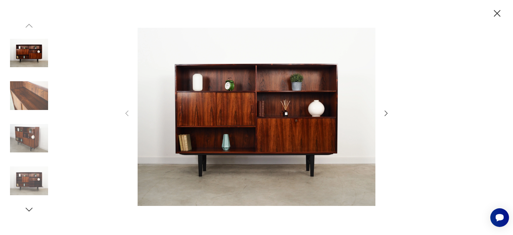
click at [386, 114] on icon "button" at bounding box center [386, 113] width 8 height 8
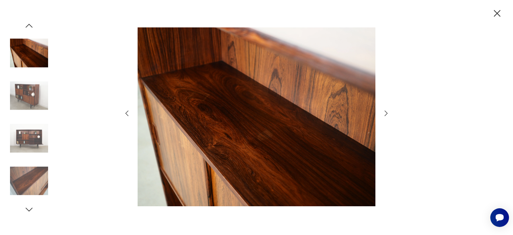
click at [386, 114] on icon "button" at bounding box center [386, 113] width 8 height 8
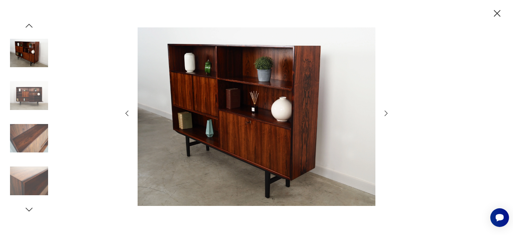
click at [386, 114] on icon "button" at bounding box center [386, 113] width 8 height 8
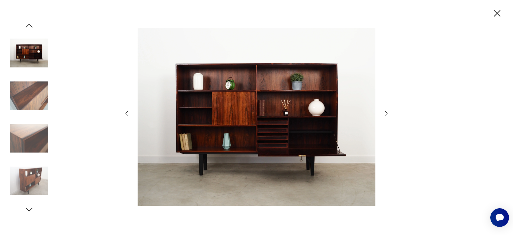
click at [386, 114] on icon "button" at bounding box center [386, 113] width 8 height 8
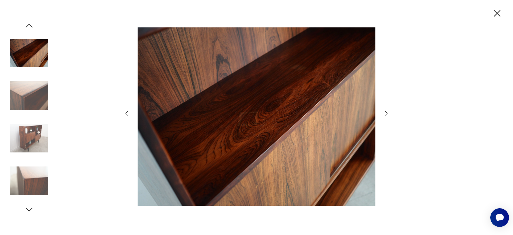
click at [128, 116] on icon "button" at bounding box center [127, 113] width 8 height 8
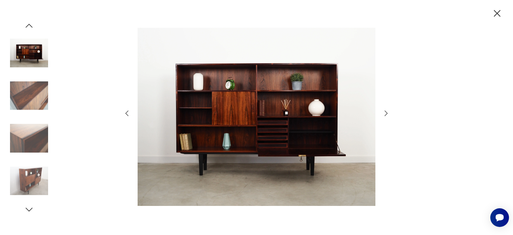
click at [128, 116] on icon "button" at bounding box center [127, 113] width 8 height 8
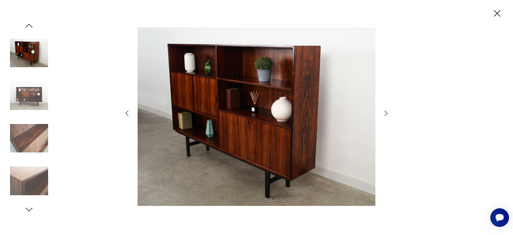
click at [128, 116] on icon "button" at bounding box center [127, 113] width 8 height 8
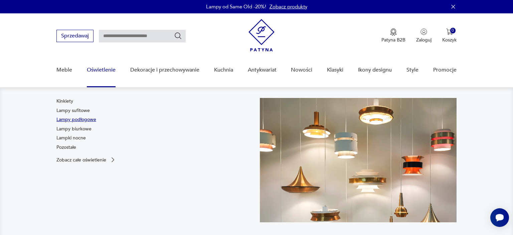
click at [85, 118] on link "Lampy podłogowe" at bounding box center [76, 119] width 40 height 7
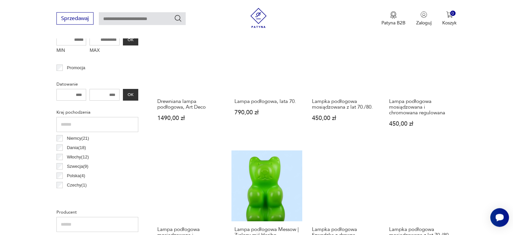
scroll to position [212, 0]
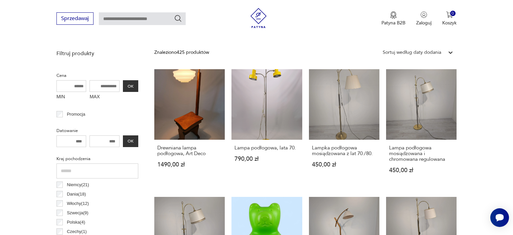
click at [98, 86] on input "MAX" at bounding box center [105, 86] width 30 height 12
type input "***"
click at [131, 86] on button "OK" at bounding box center [130, 86] width 15 height 12
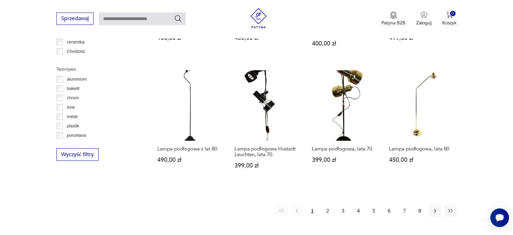
scroll to position [616, 0]
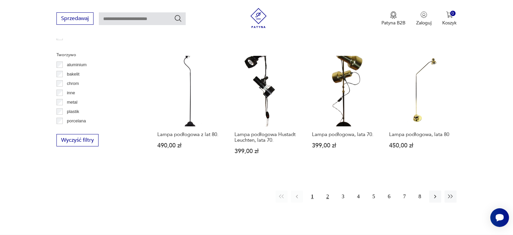
click at [332, 192] on button "2" at bounding box center [328, 196] width 12 height 12
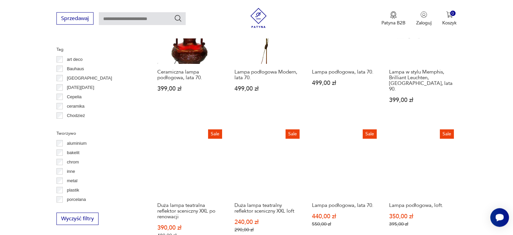
scroll to position [580, 0]
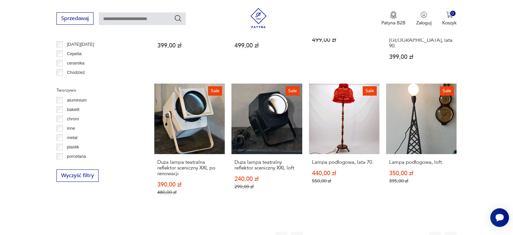
click at [346, 232] on button "3" at bounding box center [343, 238] width 12 height 12
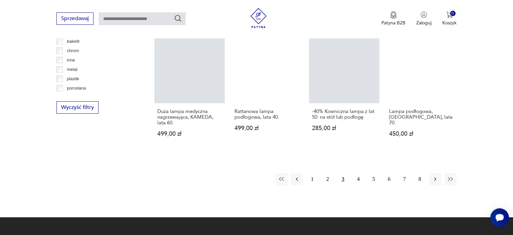
scroll to position [611, 0]
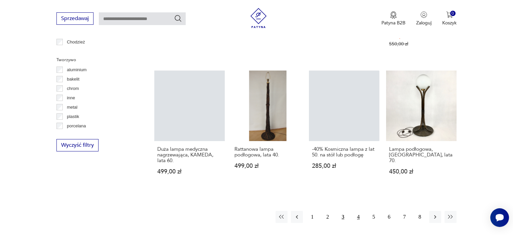
click at [358, 211] on button "4" at bounding box center [359, 217] width 12 height 12
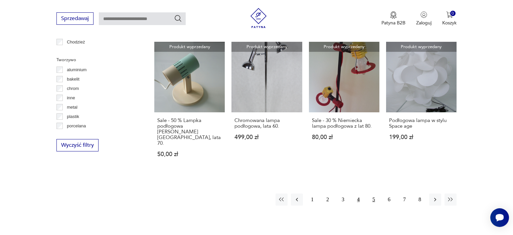
click at [369, 193] on button "5" at bounding box center [374, 199] width 12 height 12
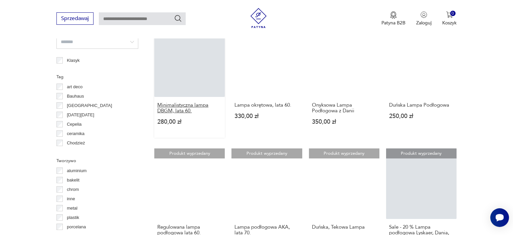
scroll to position [686, 0]
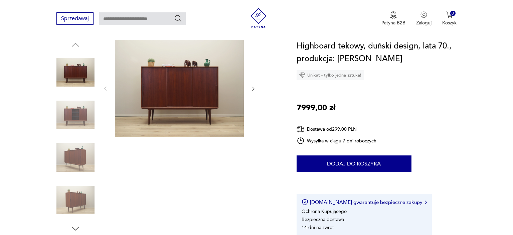
scroll to position [71, 0]
click at [81, 123] on img at bounding box center [75, 115] width 38 height 38
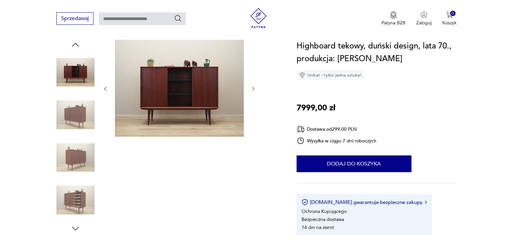
click at [78, 108] on img at bounding box center [75, 115] width 38 height 38
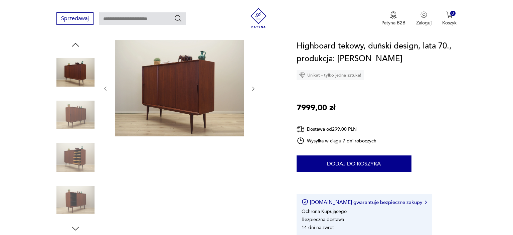
click at [79, 128] on img at bounding box center [75, 115] width 38 height 38
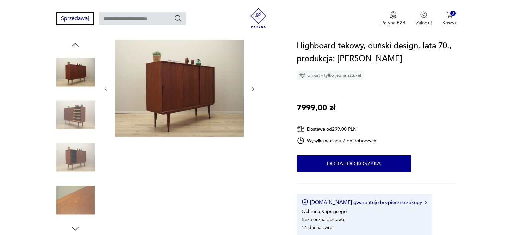
scroll to position [0, 0]
click at [81, 150] on img at bounding box center [75, 157] width 38 height 38
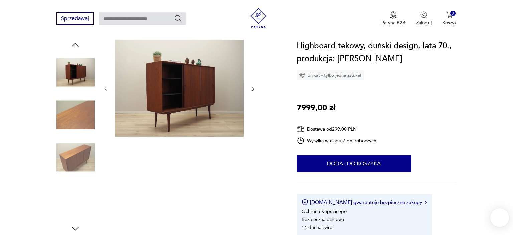
click at [81, 167] on img at bounding box center [75, 157] width 38 height 38
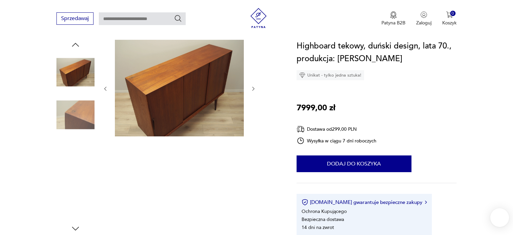
click at [81, 169] on img at bounding box center [75, 157] width 38 height 38
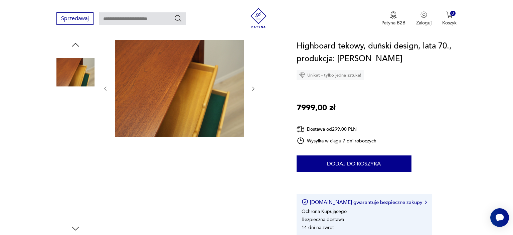
click at [81, 174] on img at bounding box center [75, 157] width 38 height 38
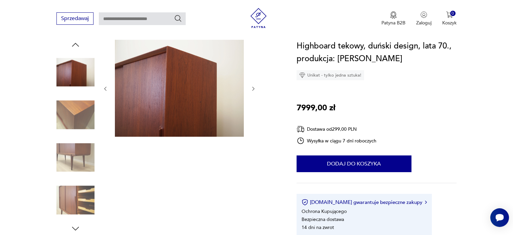
click at [78, 189] on img at bounding box center [75, 200] width 38 height 38
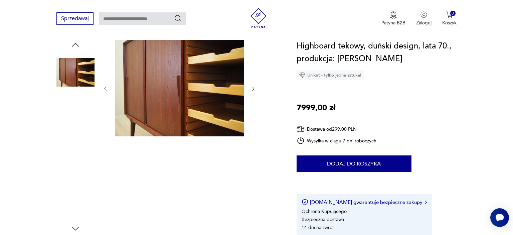
click at [74, 122] on img at bounding box center [75, 115] width 38 height 38
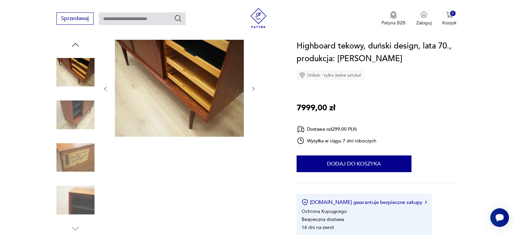
click at [84, 73] on img at bounding box center [75, 72] width 38 height 38
click at [80, 73] on img at bounding box center [75, 72] width 38 height 38
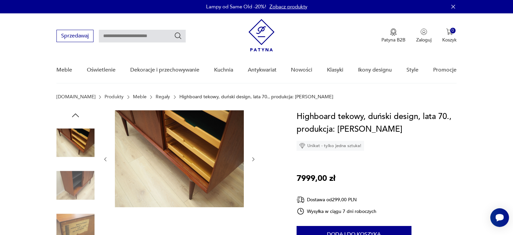
click at [80, 177] on img at bounding box center [75, 185] width 38 height 38
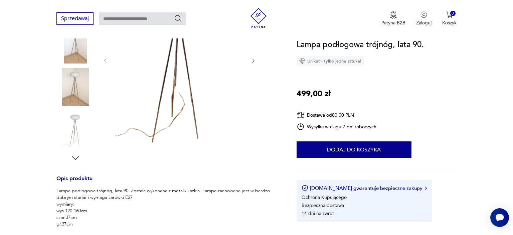
scroll to position [35, 0]
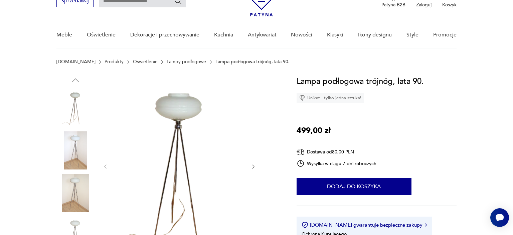
click at [77, 189] on img at bounding box center [75, 193] width 38 height 38
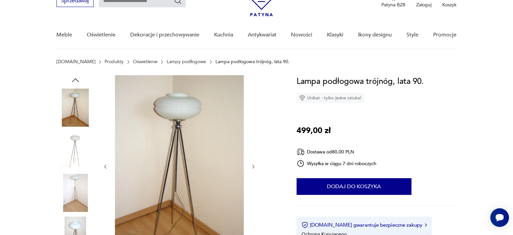
click at [77, 189] on img at bounding box center [75, 193] width 38 height 38
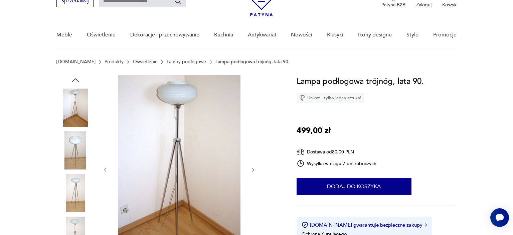
click at [78, 186] on img at bounding box center [75, 193] width 38 height 38
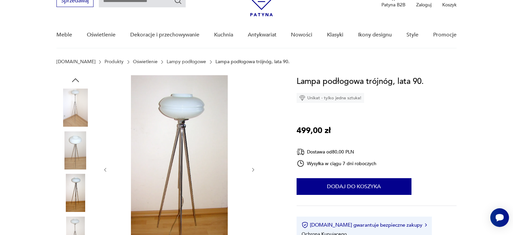
click at [76, 229] on img at bounding box center [75, 236] width 38 height 38
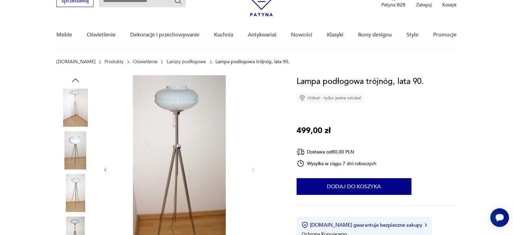
click at [81, 151] on img at bounding box center [75, 150] width 38 height 38
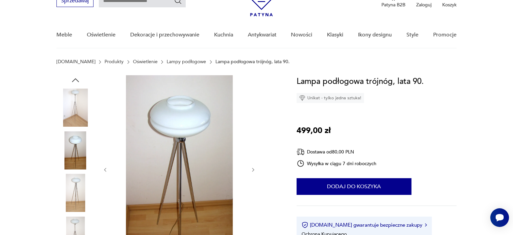
click at [80, 101] on img at bounding box center [75, 108] width 38 height 38
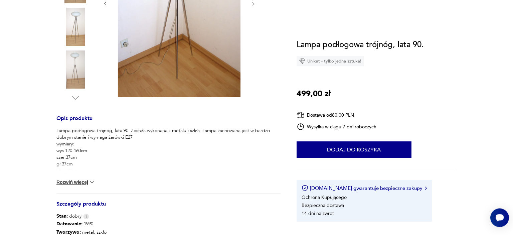
scroll to position [212, 0]
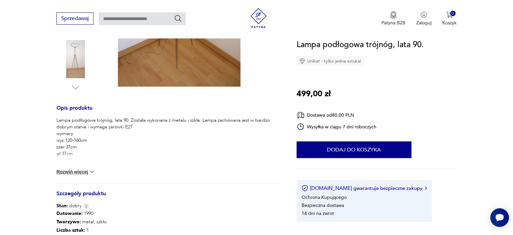
click at [92, 171] on img at bounding box center [92, 171] width 7 height 7
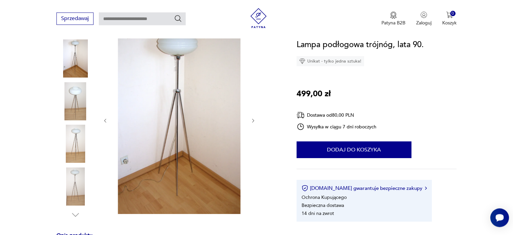
scroll to position [71, 0]
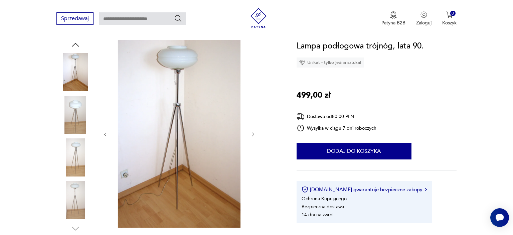
click at [253, 134] on icon "button" at bounding box center [254, 135] width 6 height 6
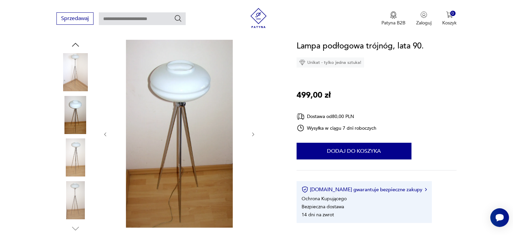
click at [253, 134] on icon "button" at bounding box center [254, 135] width 6 height 6
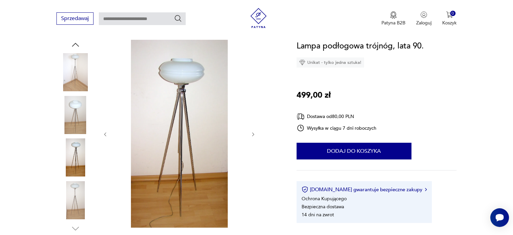
click at [253, 134] on icon "button" at bounding box center [254, 135] width 6 height 6
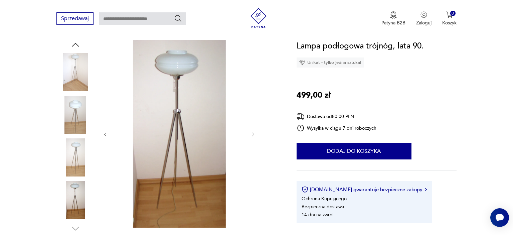
click at [108, 136] on icon "button" at bounding box center [106, 135] width 6 height 6
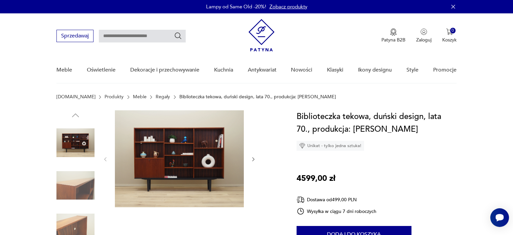
click at [255, 154] on div at bounding box center [180, 159] width 154 height 98
click at [254, 158] on icon "button" at bounding box center [254, 159] width 6 height 6
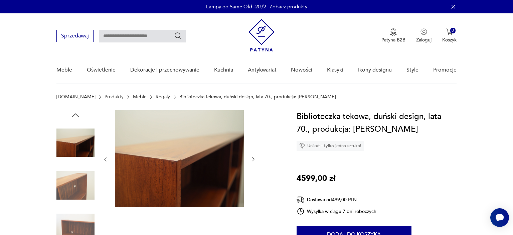
click at [254, 158] on icon "button" at bounding box center [253, 159] width 2 height 4
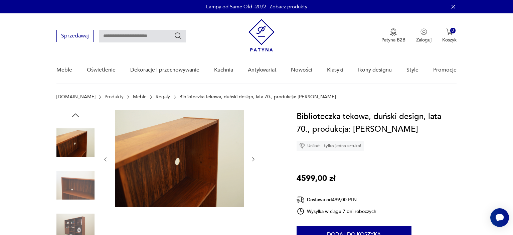
click at [254, 158] on icon "button" at bounding box center [253, 159] width 2 height 4
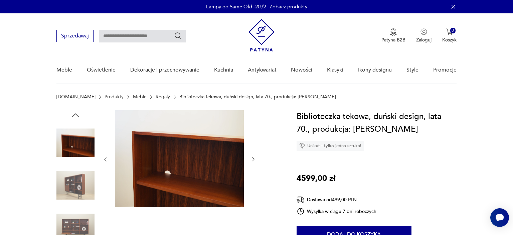
click at [254, 158] on icon "button" at bounding box center [253, 159] width 2 height 4
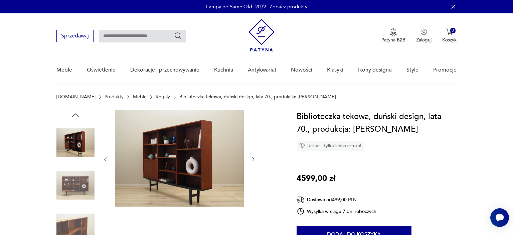
click at [253, 159] on icon "button" at bounding box center [254, 159] width 6 height 6
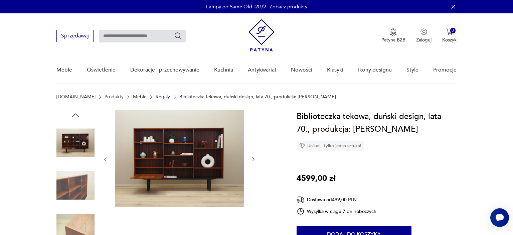
click at [253, 159] on icon "button" at bounding box center [254, 159] width 6 height 6
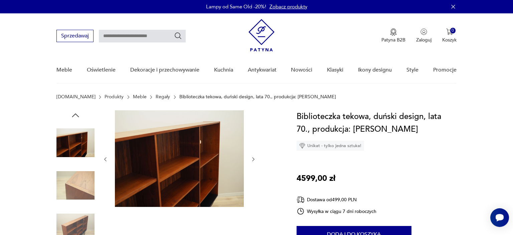
click at [253, 159] on icon "button" at bounding box center [254, 159] width 6 height 6
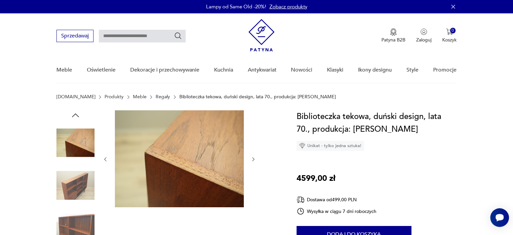
click at [253, 159] on icon "button" at bounding box center [254, 159] width 6 height 6
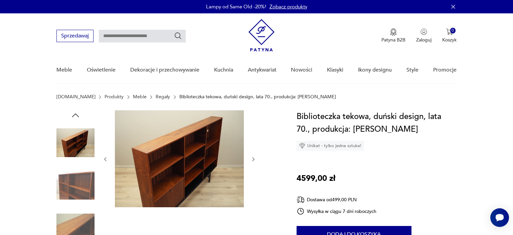
click at [253, 159] on icon "button" at bounding box center [254, 159] width 6 height 6
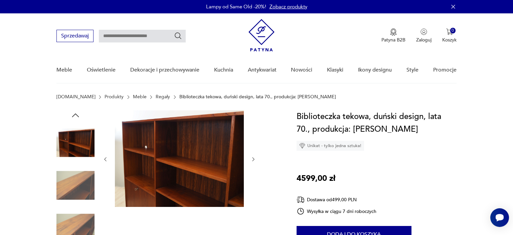
click at [253, 159] on icon "button" at bounding box center [254, 159] width 6 height 6
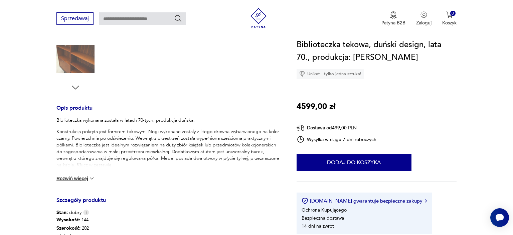
scroll to position [317, 0]
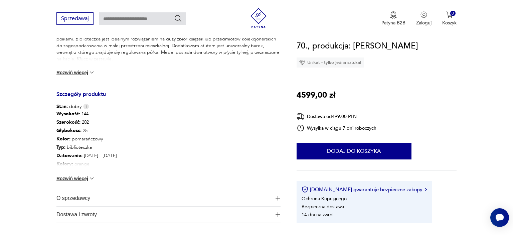
click at [95, 176] on img at bounding box center [92, 178] width 7 height 7
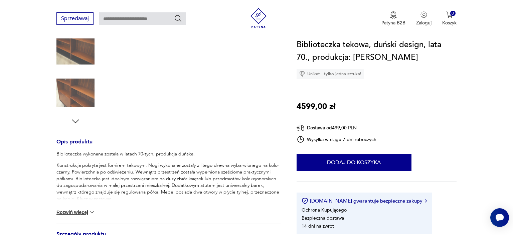
scroll to position [176, 0]
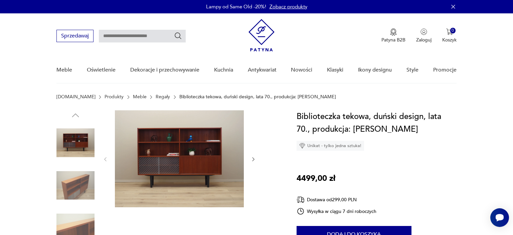
click at [252, 159] on icon "button" at bounding box center [254, 159] width 6 height 6
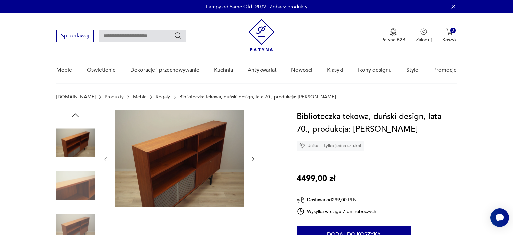
click at [252, 159] on icon "button" at bounding box center [254, 159] width 6 height 6
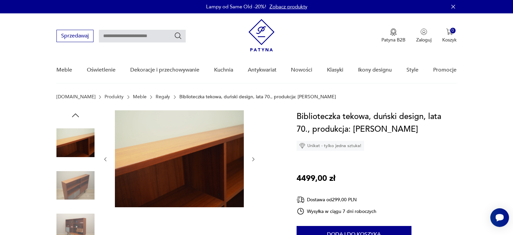
click at [252, 159] on icon "button" at bounding box center [254, 159] width 6 height 6
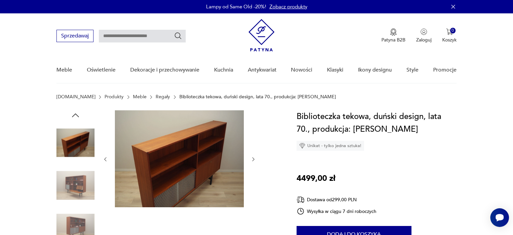
click at [252, 159] on icon "button" at bounding box center [254, 159] width 6 height 6
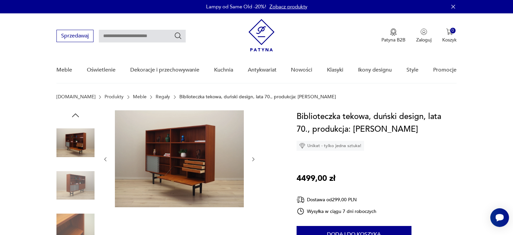
click at [252, 159] on icon "button" at bounding box center [254, 159] width 6 height 6
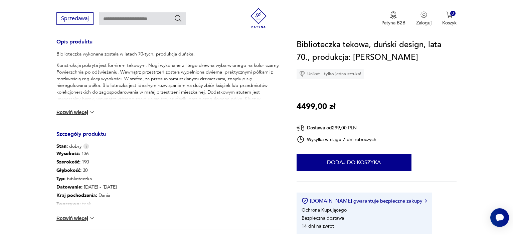
scroll to position [317, 0]
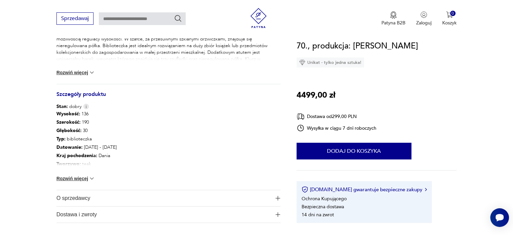
click at [90, 181] on div "Wysokość : 136 Szerokość : 190 Głębokość : 30 Typ : biblioteczka Datowanie : [D…" at bounding box center [168, 150] width 224 height 80
click at [91, 178] on img at bounding box center [92, 178] width 7 height 7
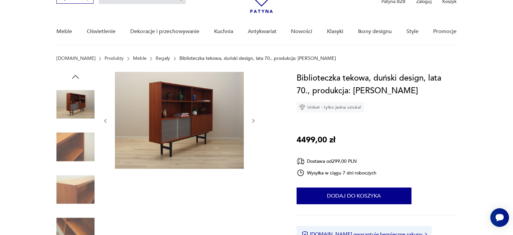
scroll to position [0, 0]
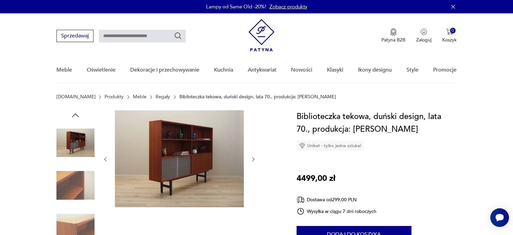
click at [172, 131] on img at bounding box center [179, 158] width 129 height 97
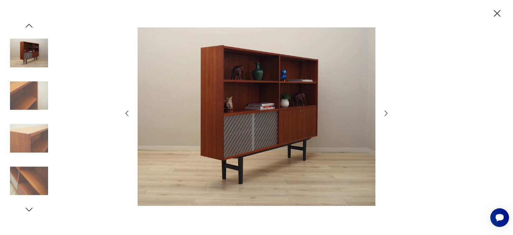
click at [384, 113] on icon "button" at bounding box center [386, 113] width 8 height 8
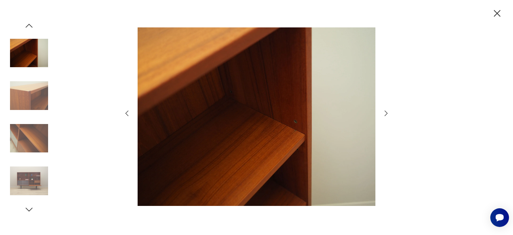
click at [384, 113] on icon "button" at bounding box center [386, 113] width 8 height 8
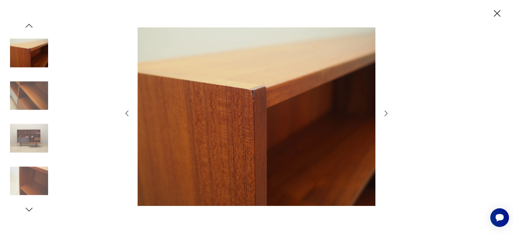
click at [384, 113] on icon "button" at bounding box center [386, 113] width 8 height 8
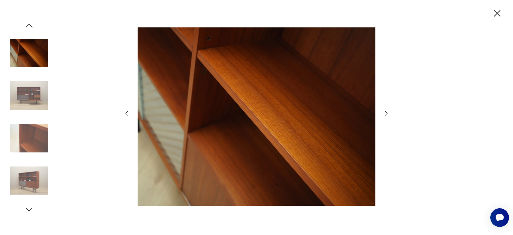
click at [384, 113] on icon "button" at bounding box center [386, 113] width 8 height 8
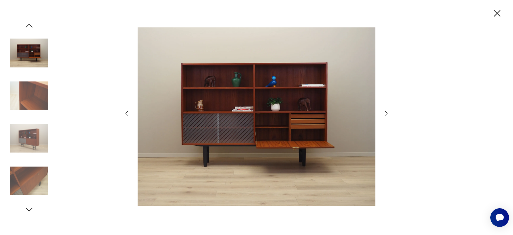
click at [384, 113] on icon "button" at bounding box center [386, 113] width 8 height 8
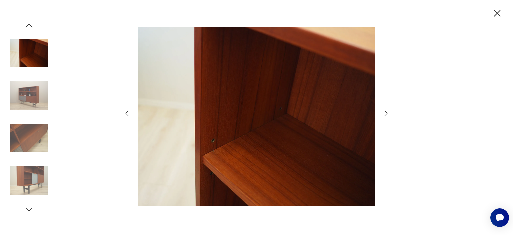
click at [384, 113] on icon "button" at bounding box center [386, 113] width 8 height 8
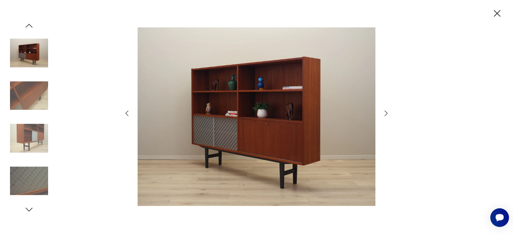
click at [125, 112] on icon "button" at bounding box center [127, 113] width 8 height 8
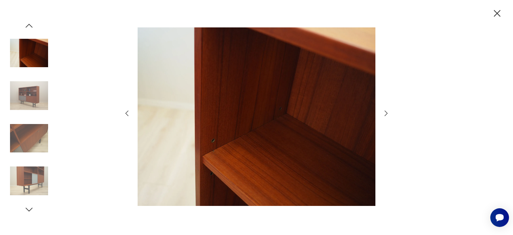
click at [387, 113] on icon "button" at bounding box center [386, 113] width 8 height 8
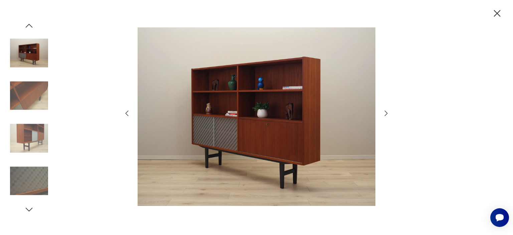
click at [25, 25] on icon "button" at bounding box center [29, 26] width 10 height 10
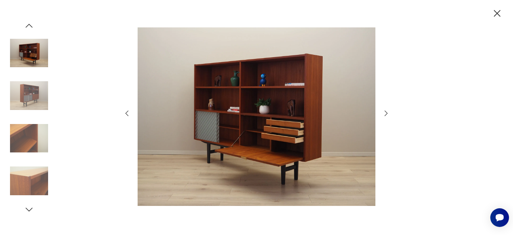
click at [28, 26] on icon "button" at bounding box center [29, 26] width 10 height 10
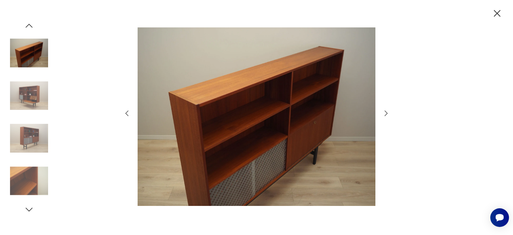
click at [30, 26] on icon "button" at bounding box center [29, 26] width 10 height 10
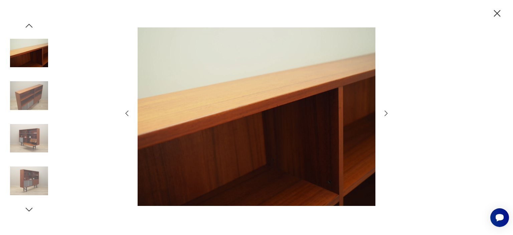
click at [30, 26] on icon "button" at bounding box center [29, 26] width 10 height 10
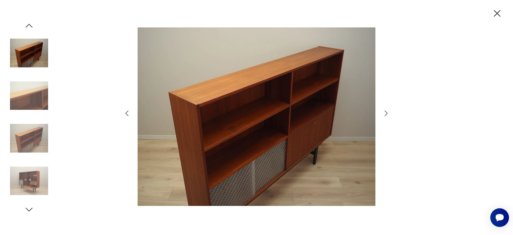
click at [30, 26] on icon "button" at bounding box center [29, 26] width 10 height 10
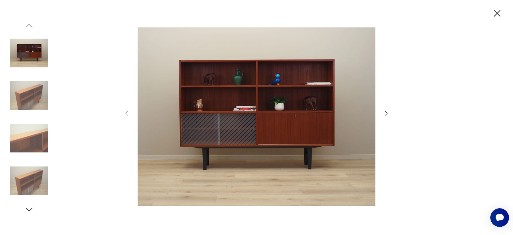
click at [30, 48] on img at bounding box center [29, 53] width 38 height 38
drag, startPoint x: 498, startPoint y: 17, endPoint x: 485, endPoint y: 17, distance: 13.7
click at [498, 16] on icon "button" at bounding box center [498, 14] width 12 height 12
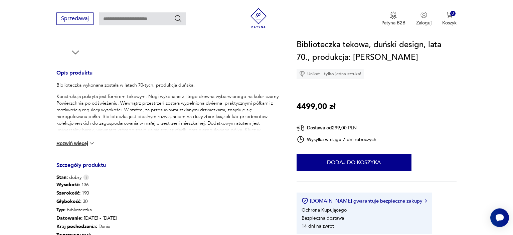
scroll to position [247, 0]
click at [88, 140] on button "Rozwiń więcej" at bounding box center [75, 143] width 39 height 7
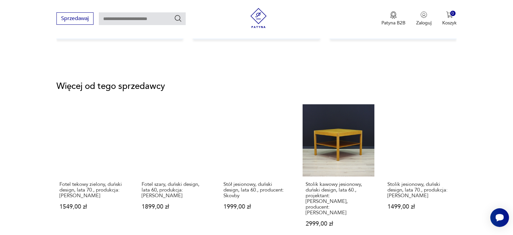
scroll to position [882, 0]
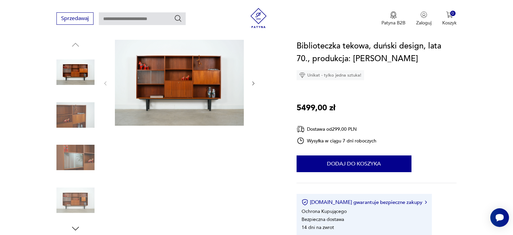
click at [81, 194] on img at bounding box center [75, 200] width 38 height 38
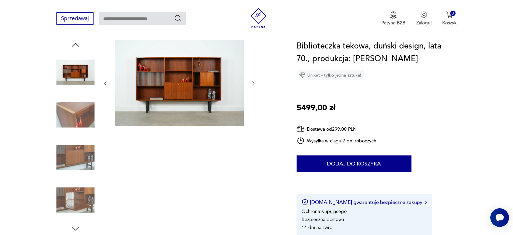
click at [82, 65] on img at bounding box center [75, 72] width 38 height 38
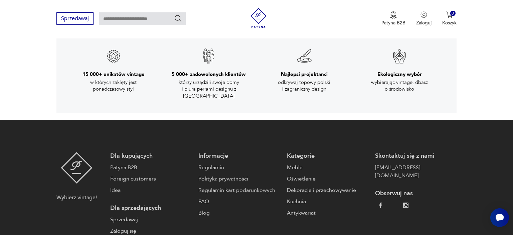
scroll to position [988, 0]
